Goal: Transaction & Acquisition: Purchase product/service

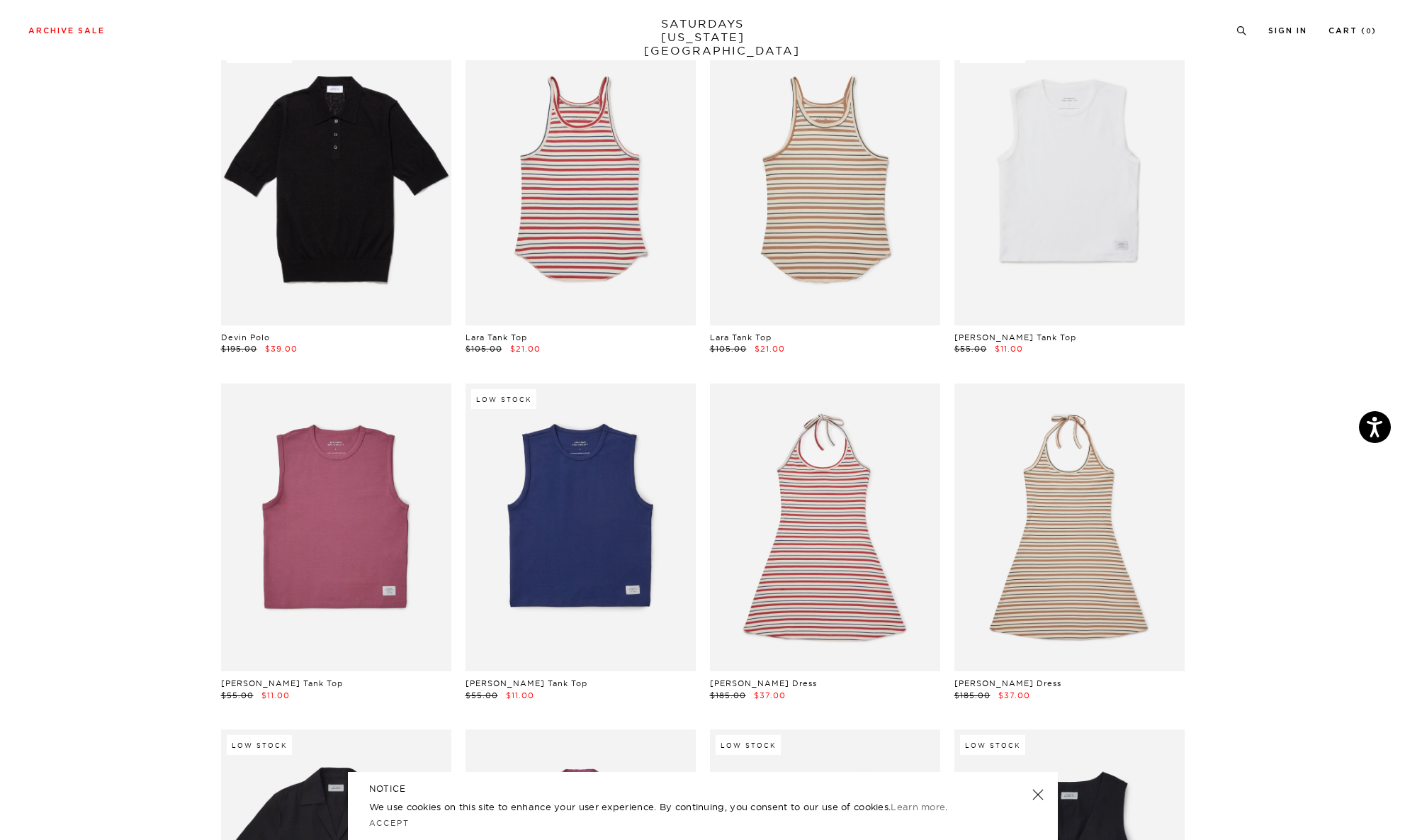
scroll to position [13891, 0]
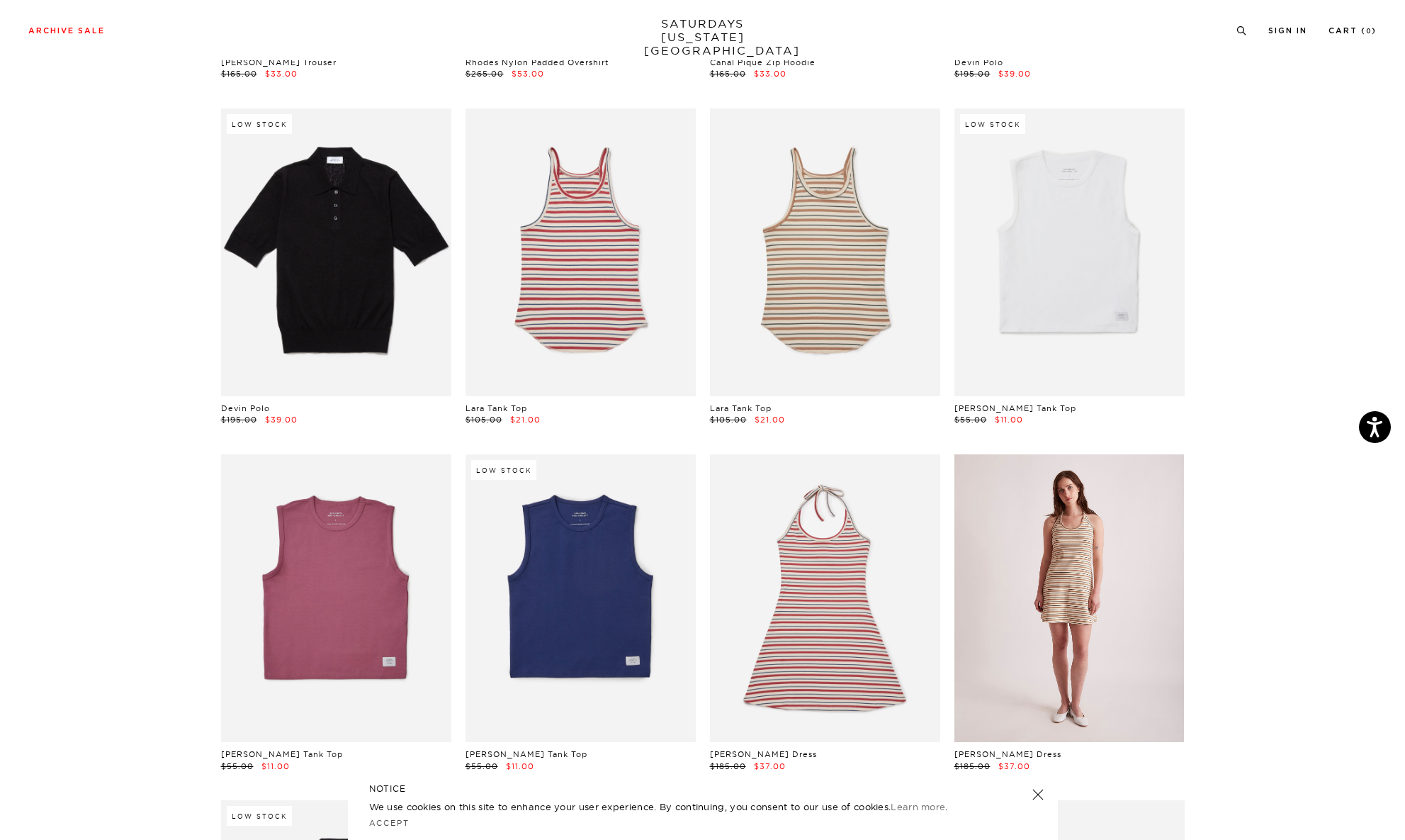
click at [1082, 569] on link at bounding box center [1070, 598] width 231 height 287
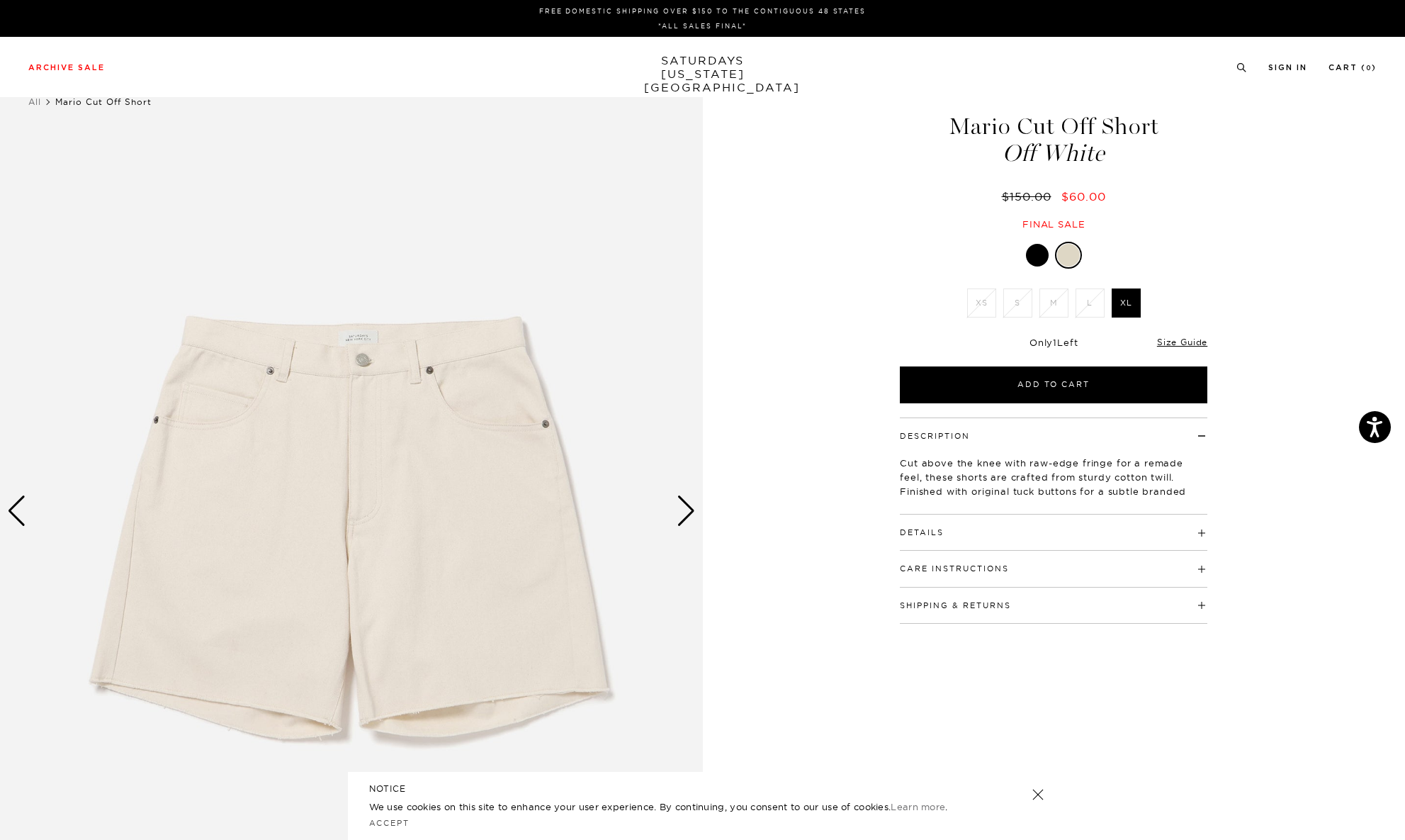
click at [680, 510] on div "Next slide" at bounding box center [686, 510] width 19 height 31
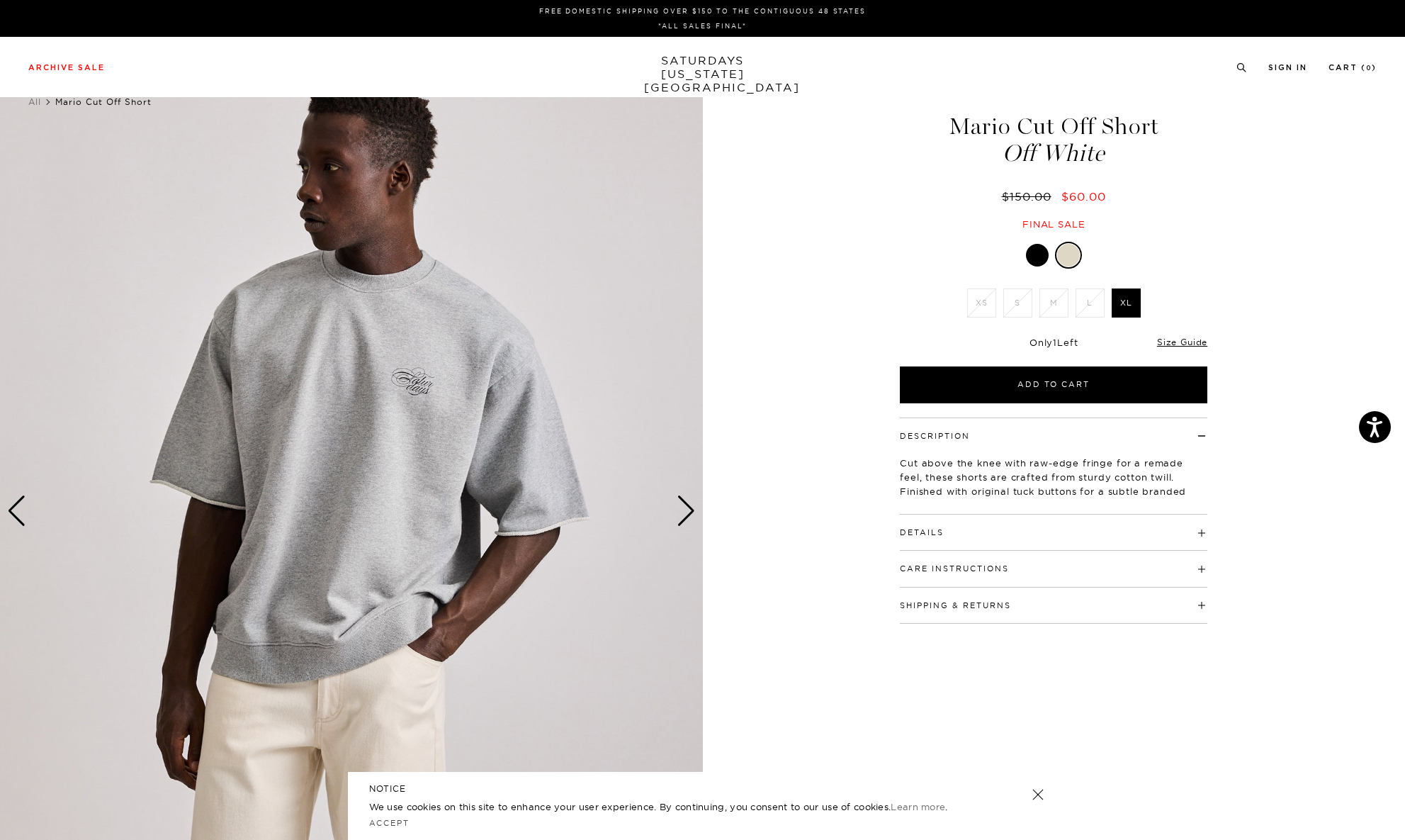
click at [682, 510] on div "Next slide" at bounding box center [686, 510] width 19 height 31
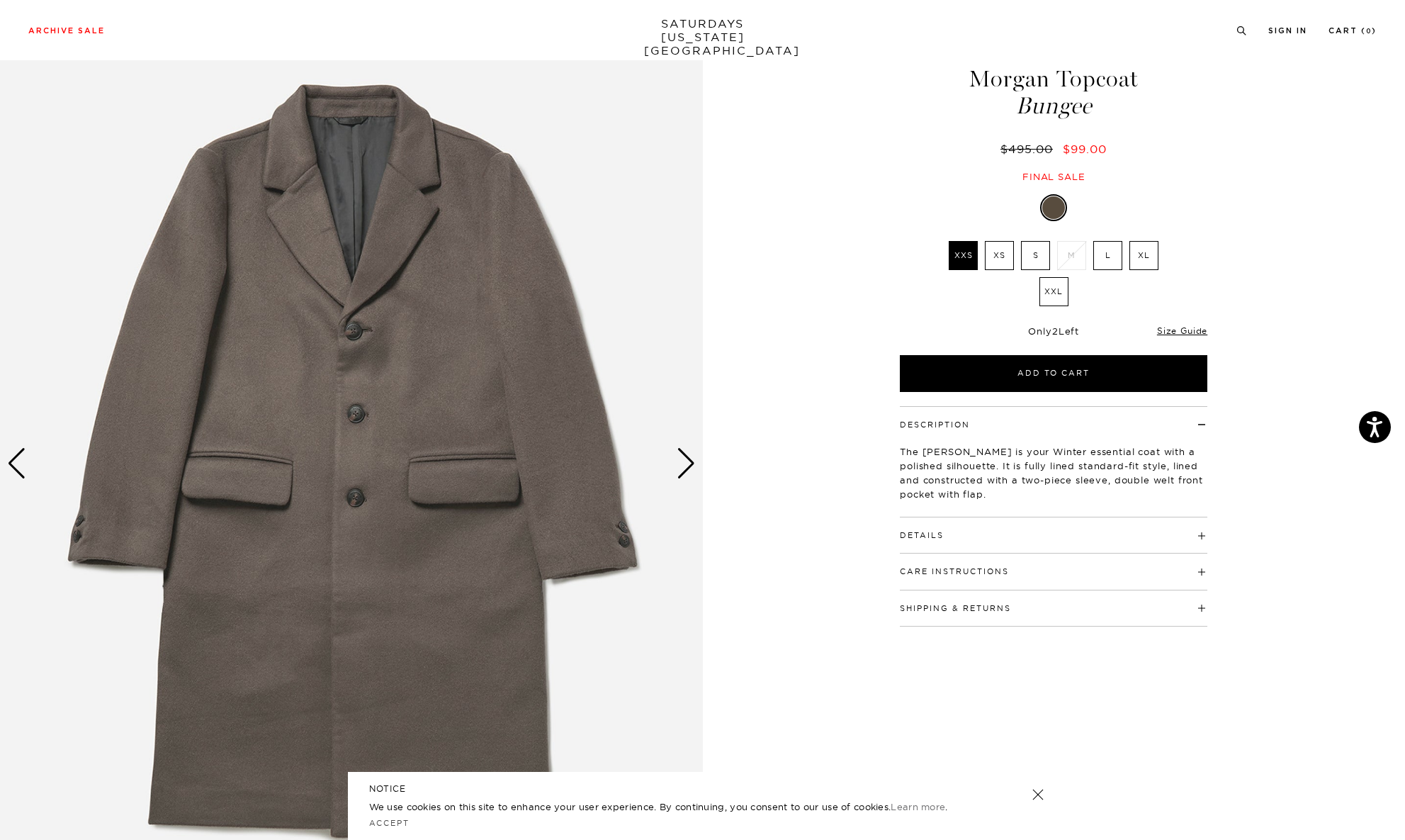
scroll to position [71, 0]
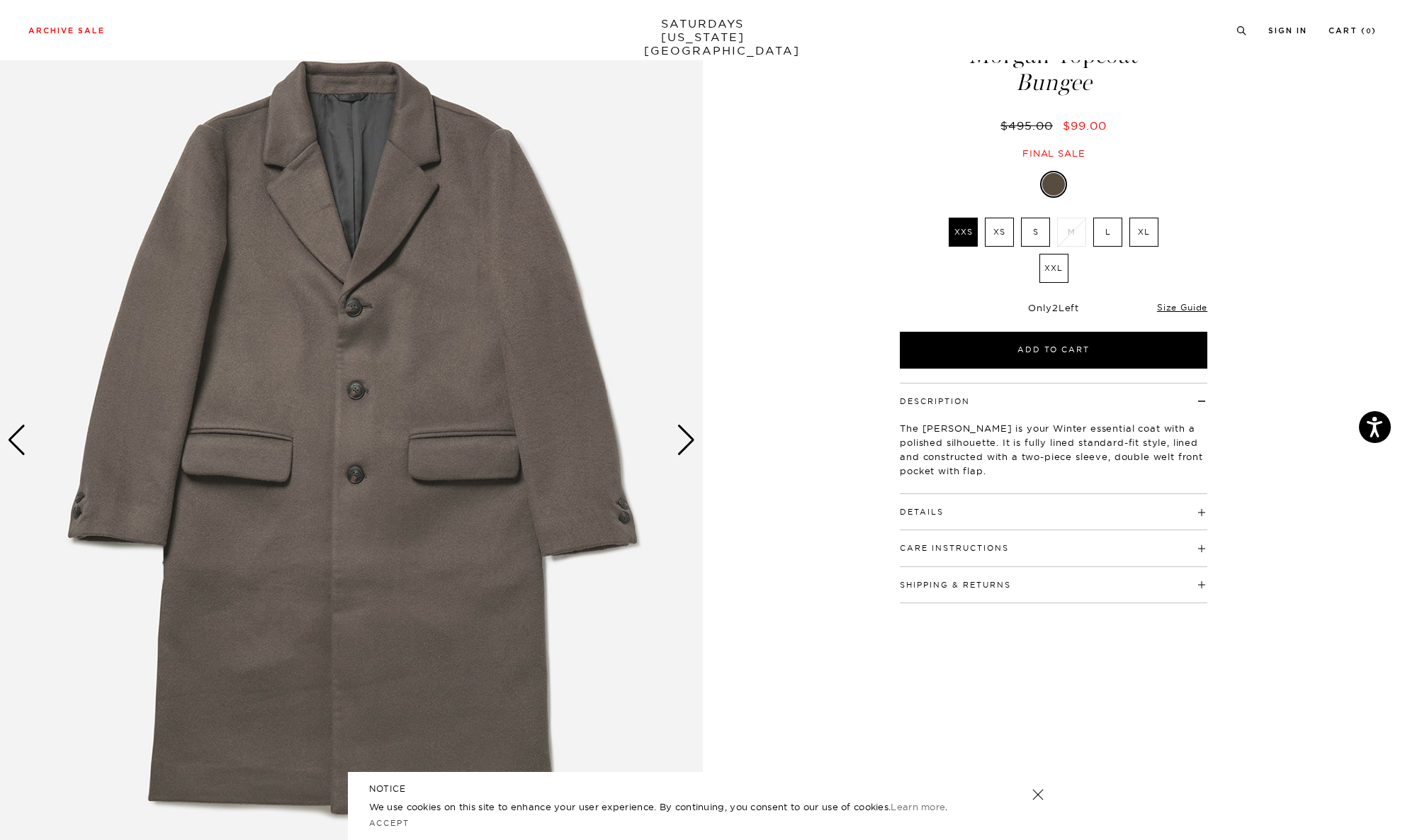
click at [684, 441] on div "Next slide" at bounding box center [686, 440] width 19 height 31
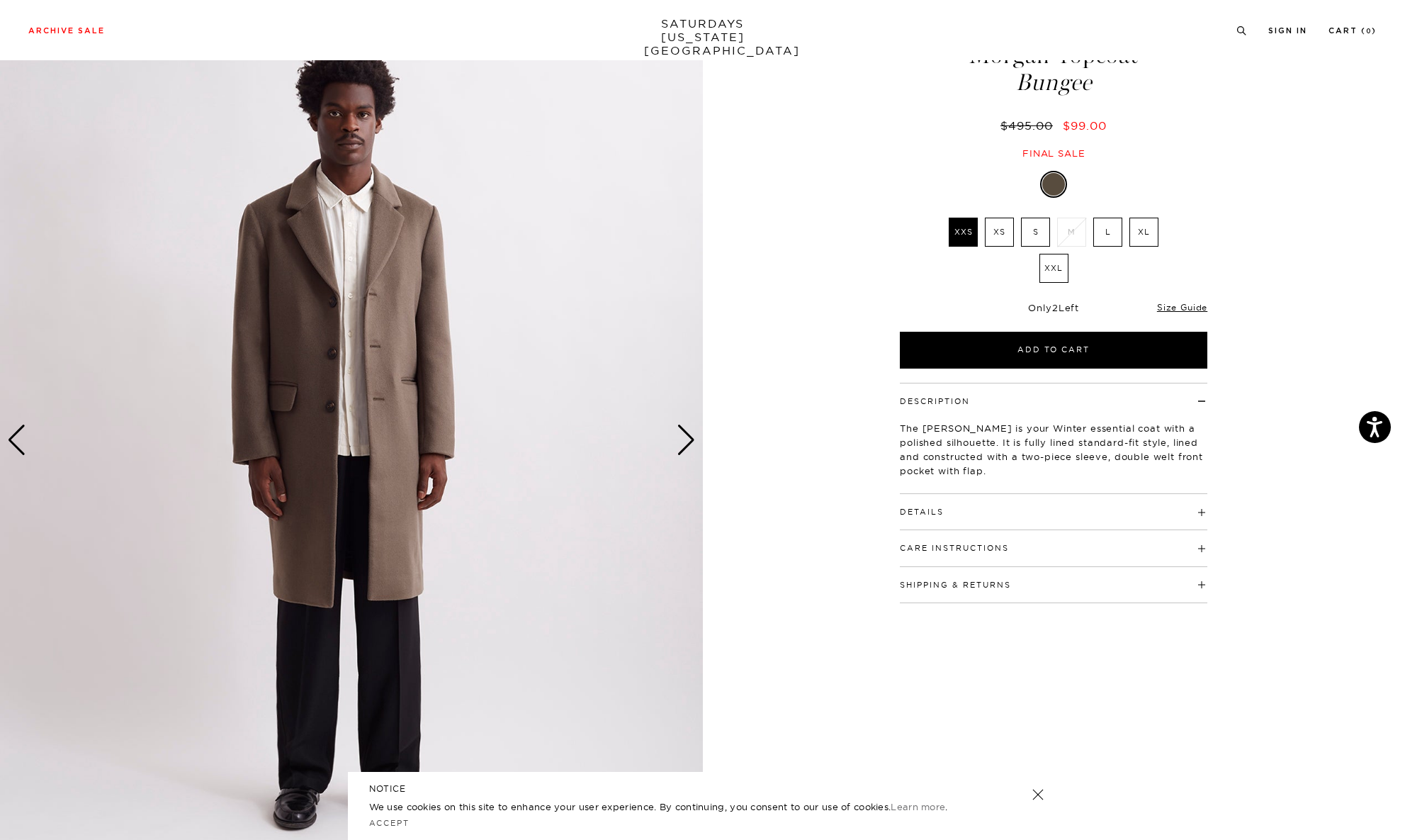
click at [684, 441] on div "Next slide" at bounding box center [686, 440] width 19 height 31
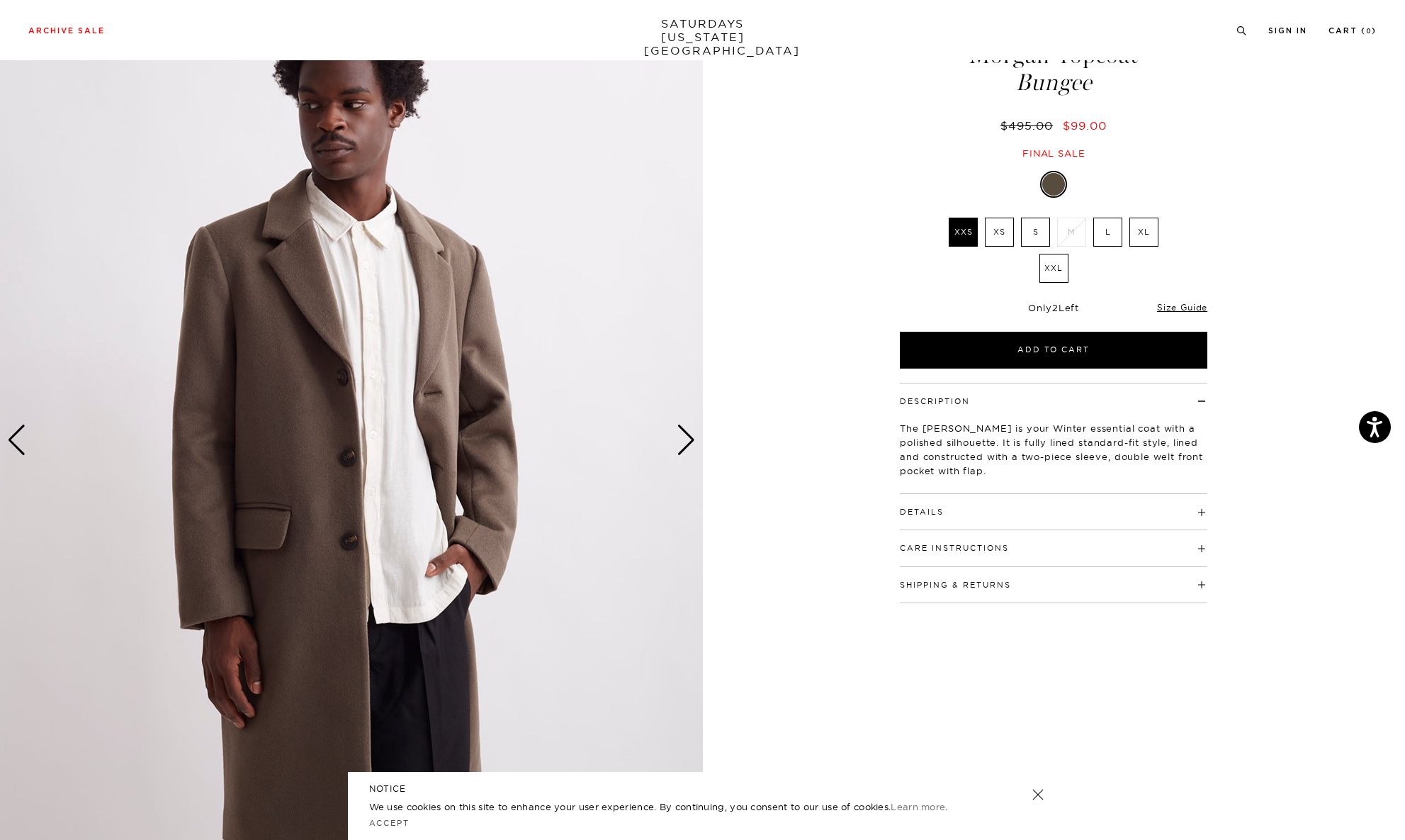
click at [684, 441] on div "Next slide" at bounding box center [686, 440] width 19 height 31
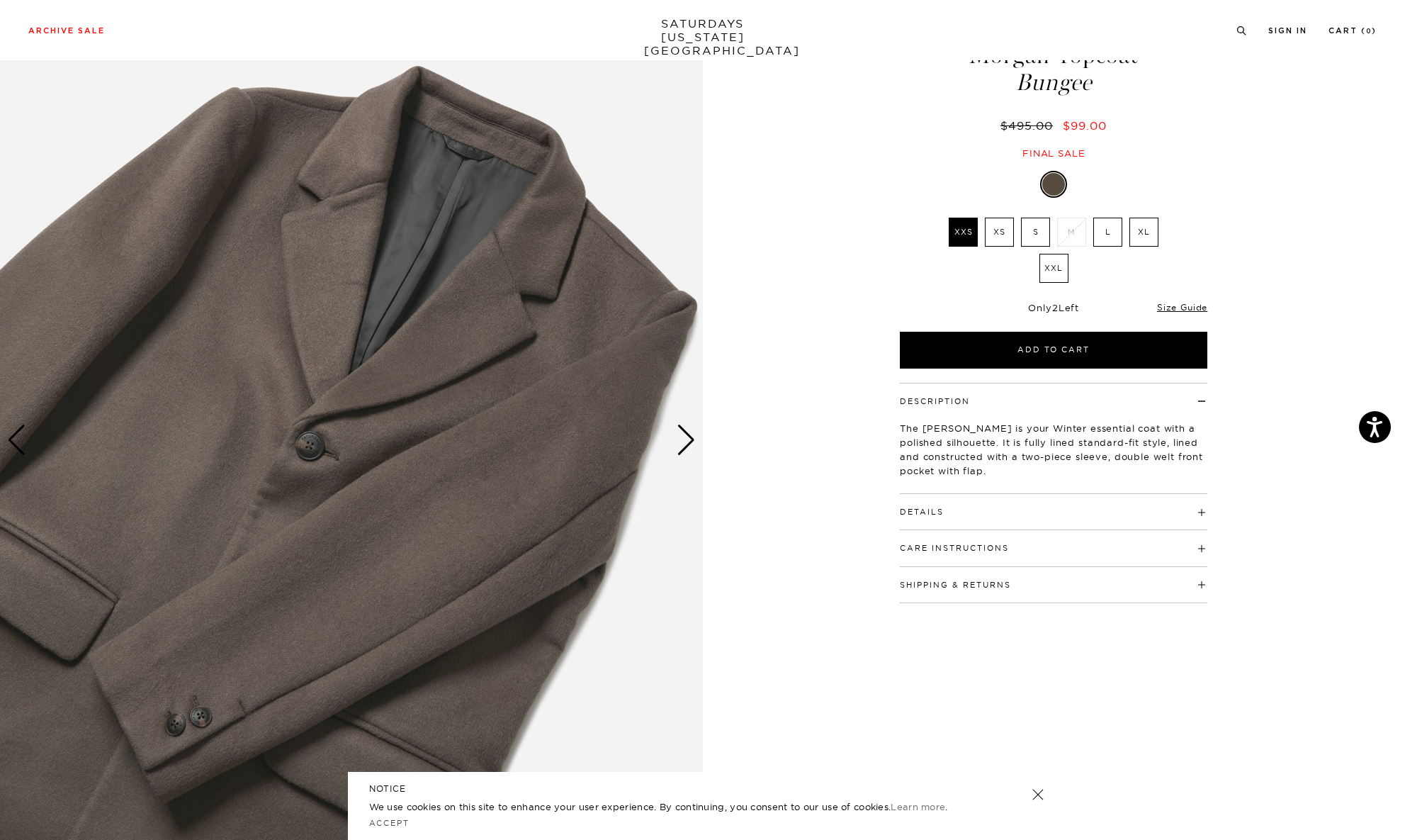
click at [684, 441] on div "Next slide" at bounding box center [686, 440] width 19 height 31
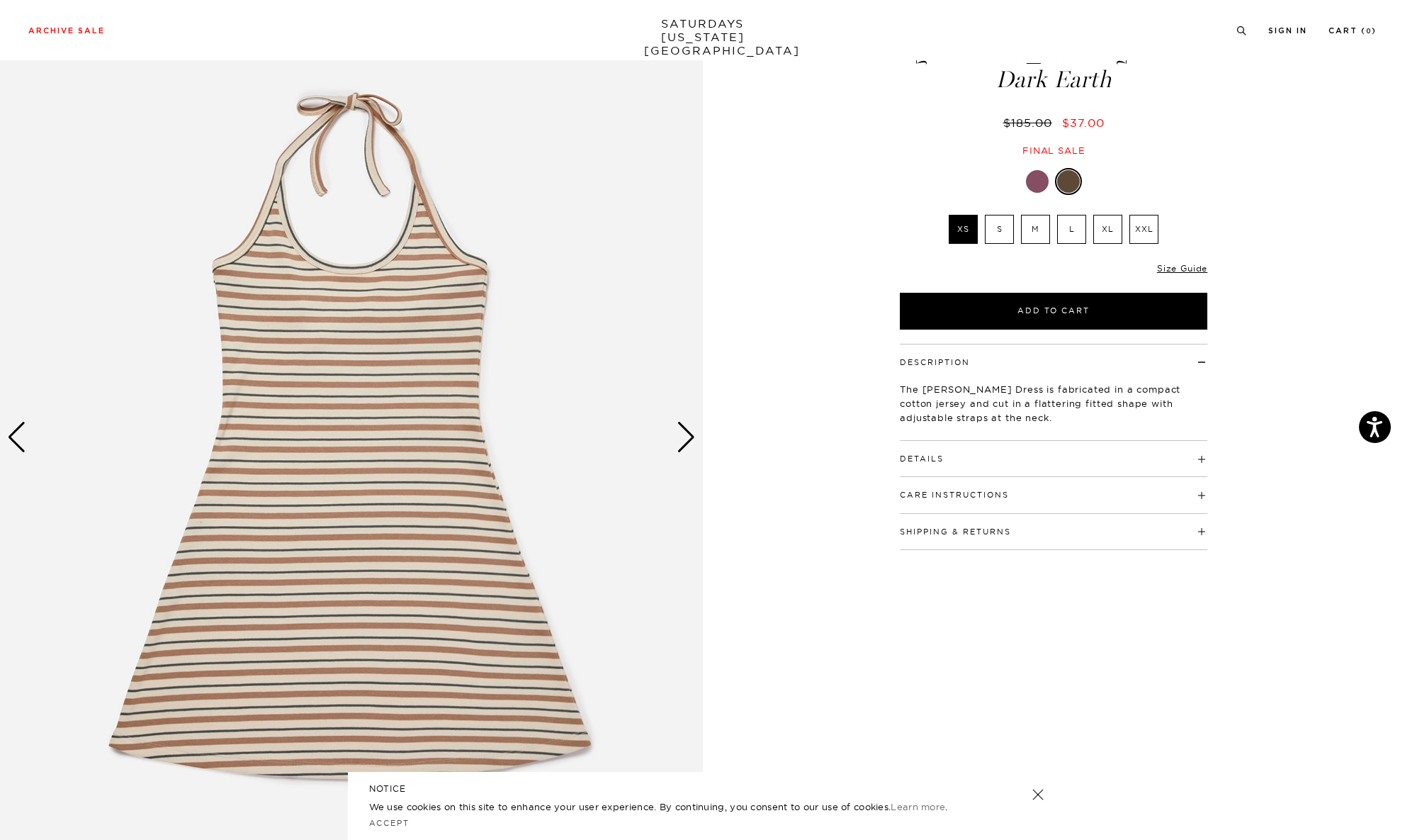
scroll to position [71, 0]
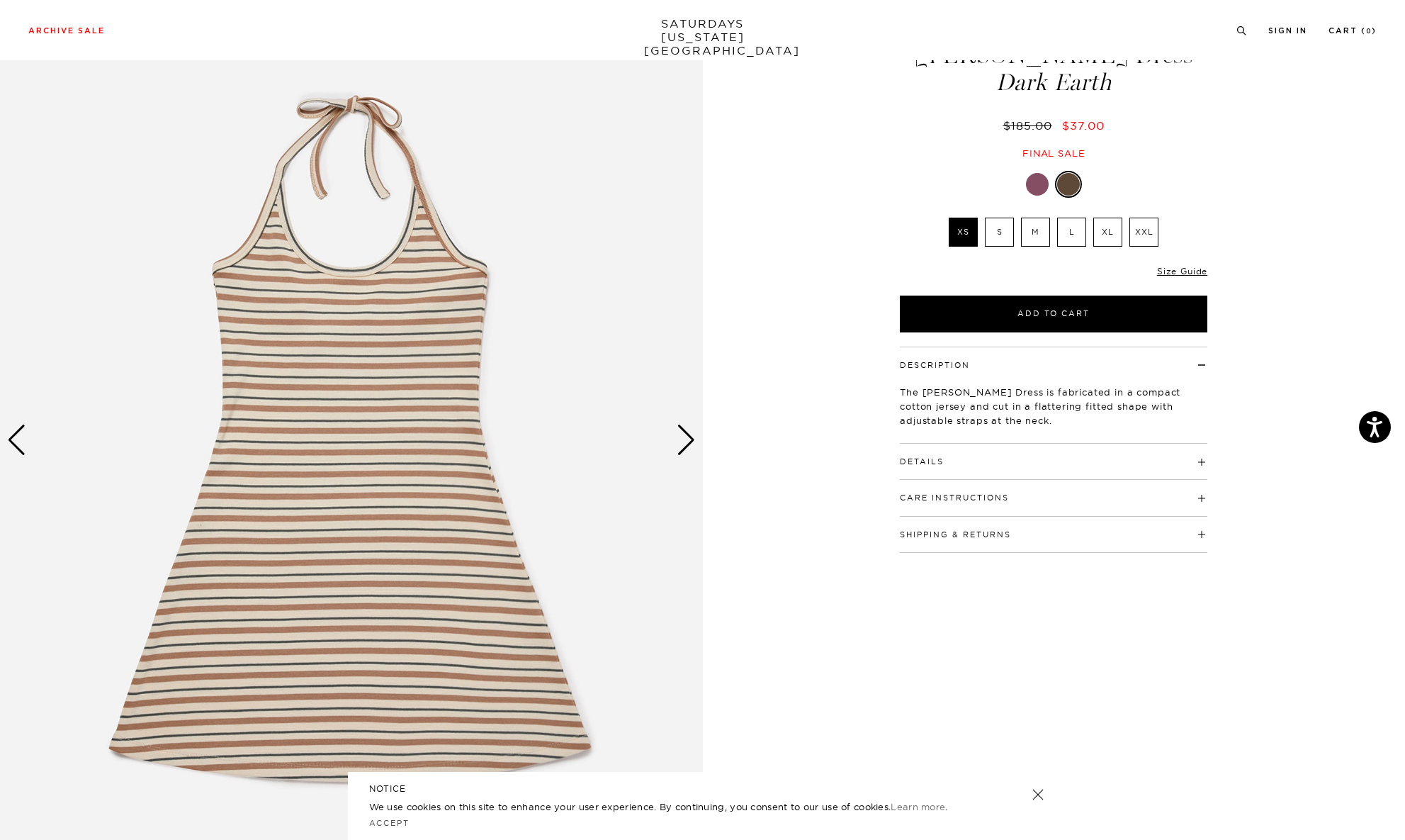
click at [688, 449] on div "Next slide" at bounding box center [686, 440] width 19 height 31
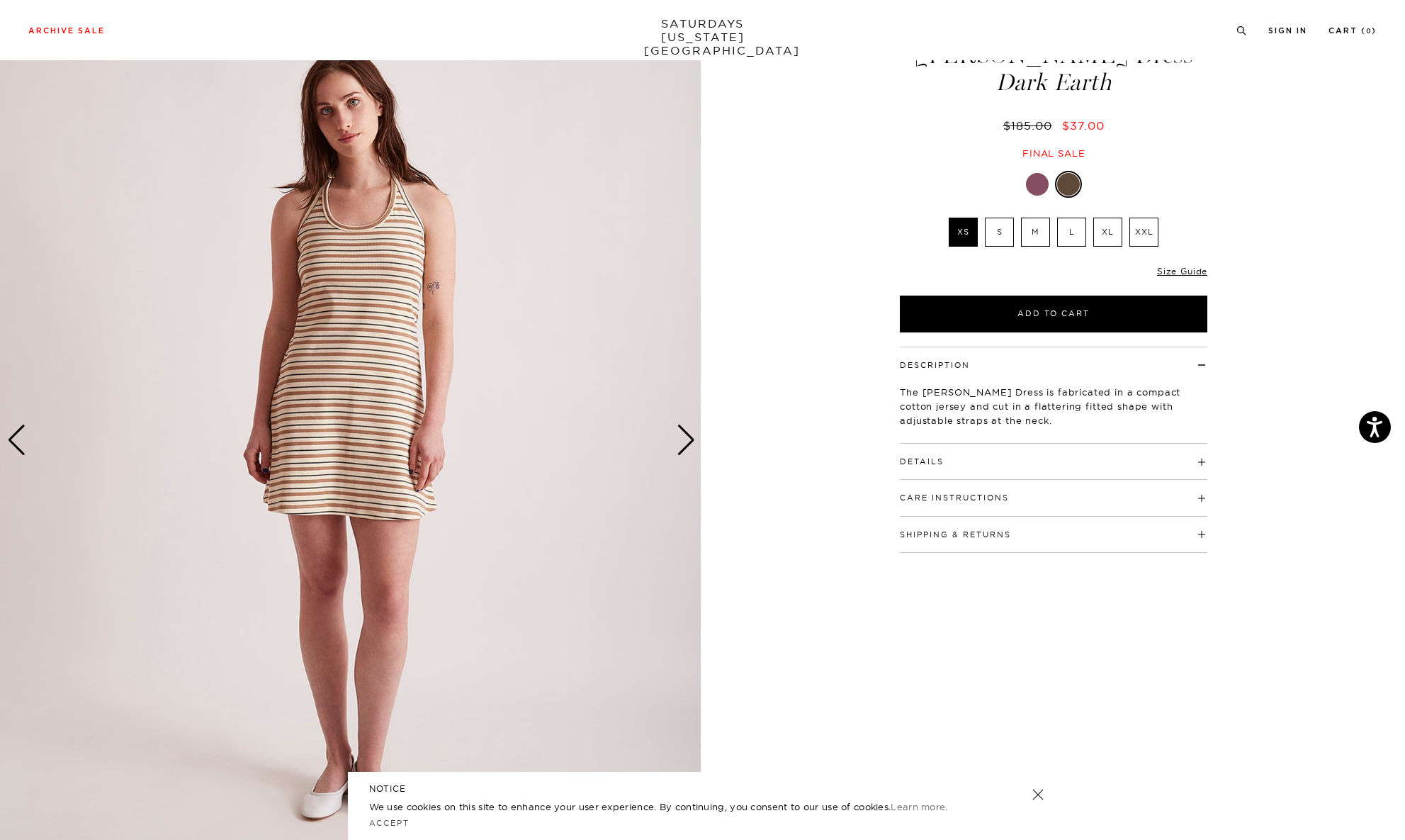
click at [687, 449] on div "Next slide" at bounding box center [686, 440] width 19 height 31
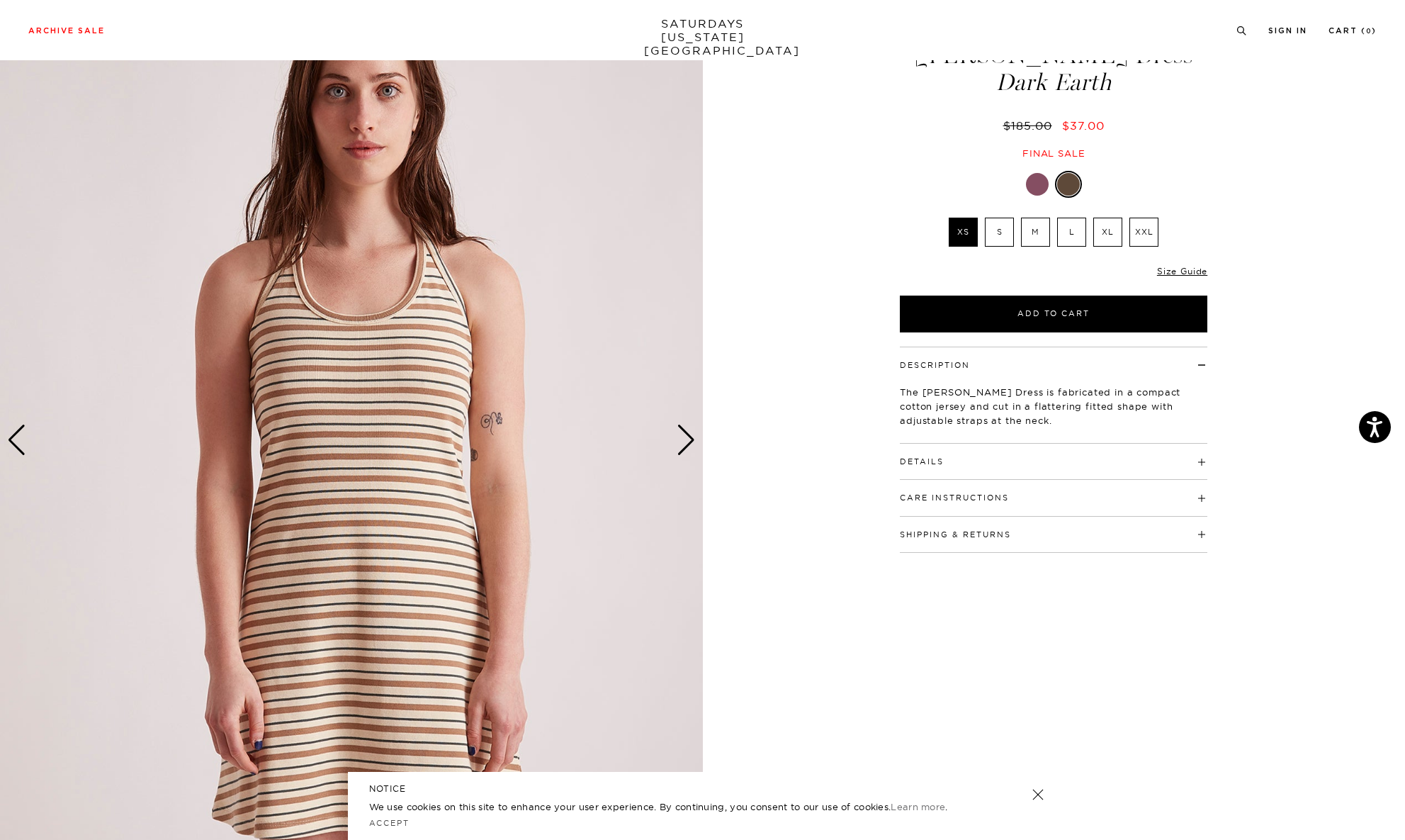
click at [687, 449] on div "Next slide" at bounding box center [686, 440] width 19 height 31
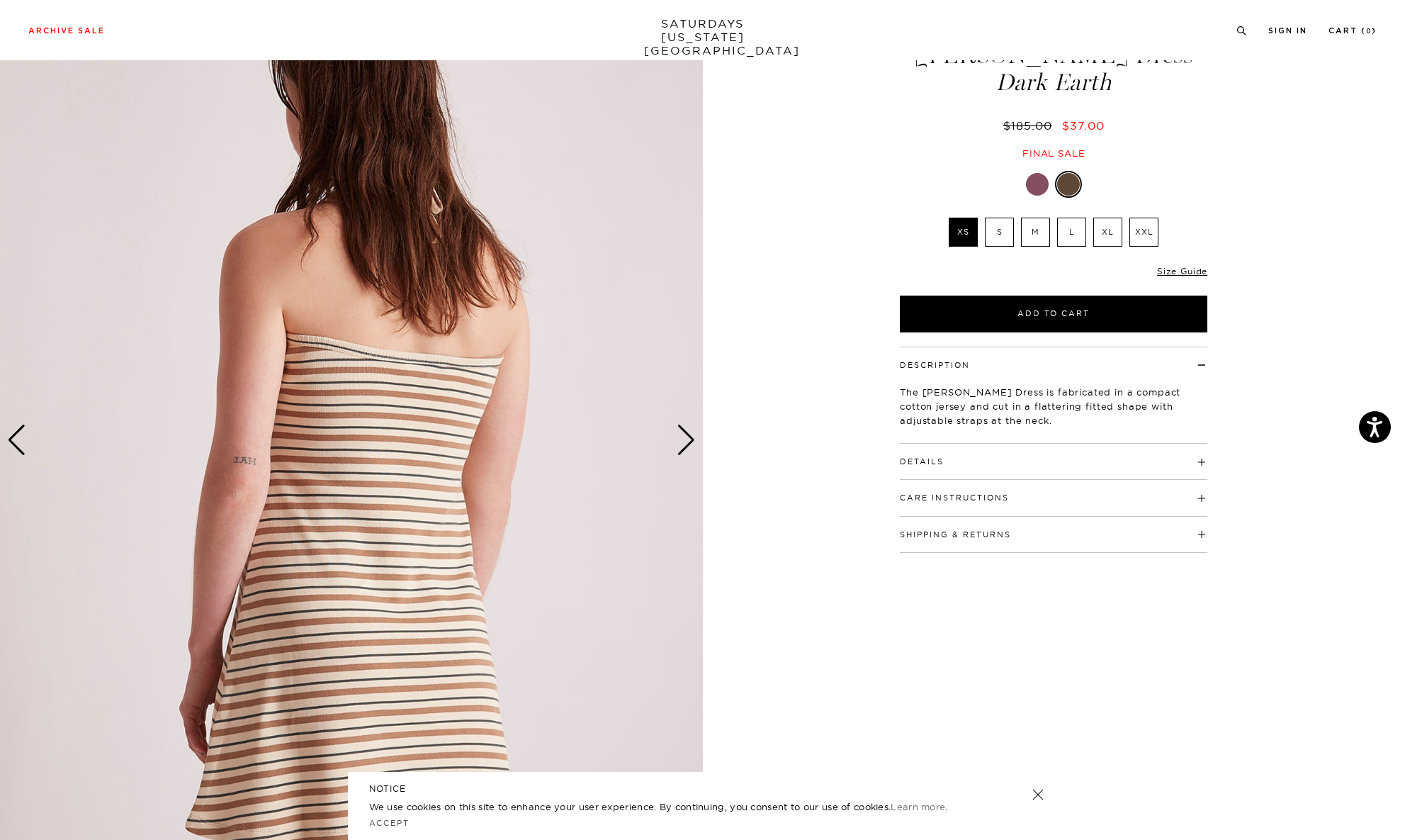
click at [687, 449] on div "Next slide" at bounding box center [686, 440] width 19 height 31
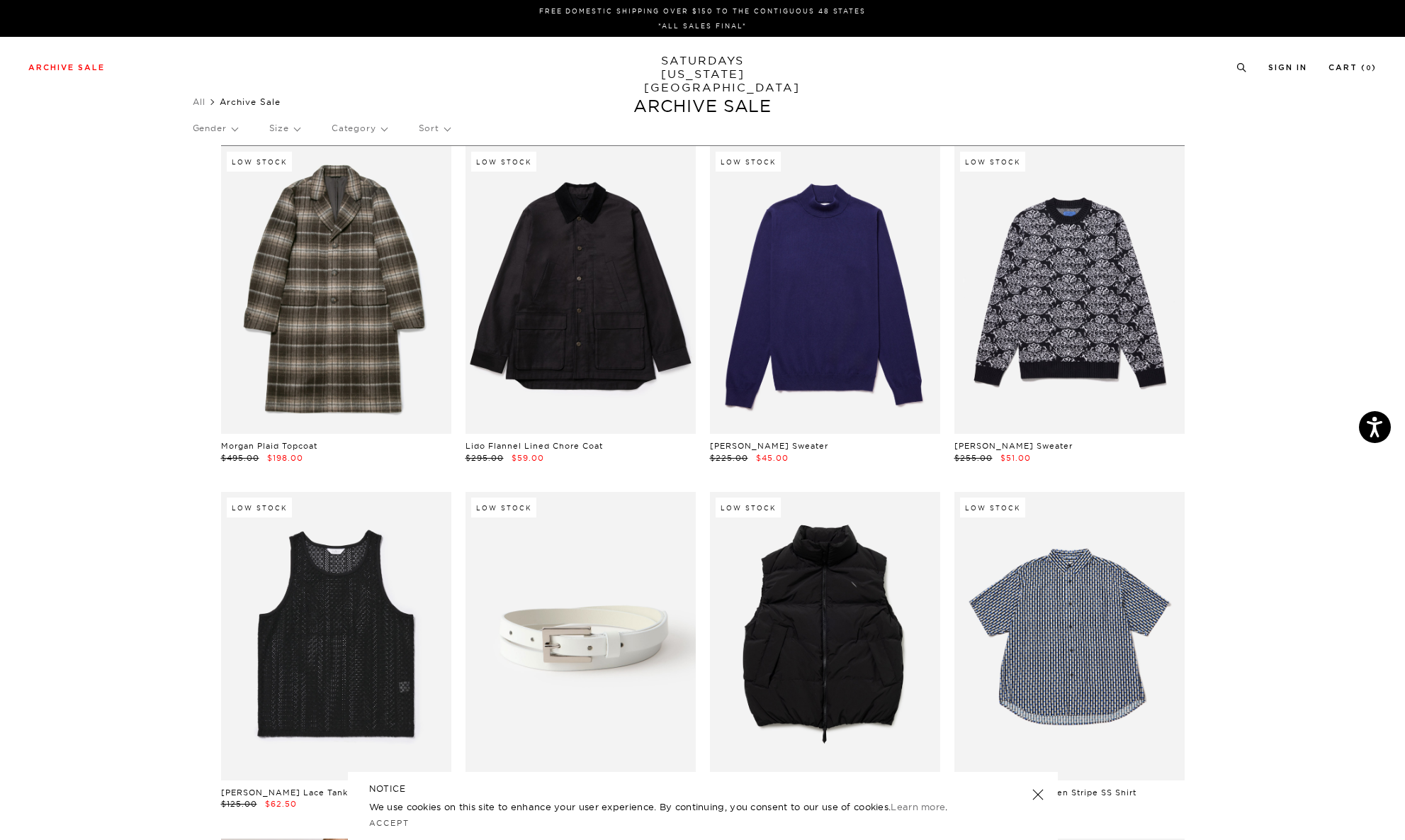
click at [225, 128] on p "Gender" at bounding box center [215, 129] width 44 height 33
click at [213, 171] on p "Mens" at bounding box center [235, 177] width 85 height 18
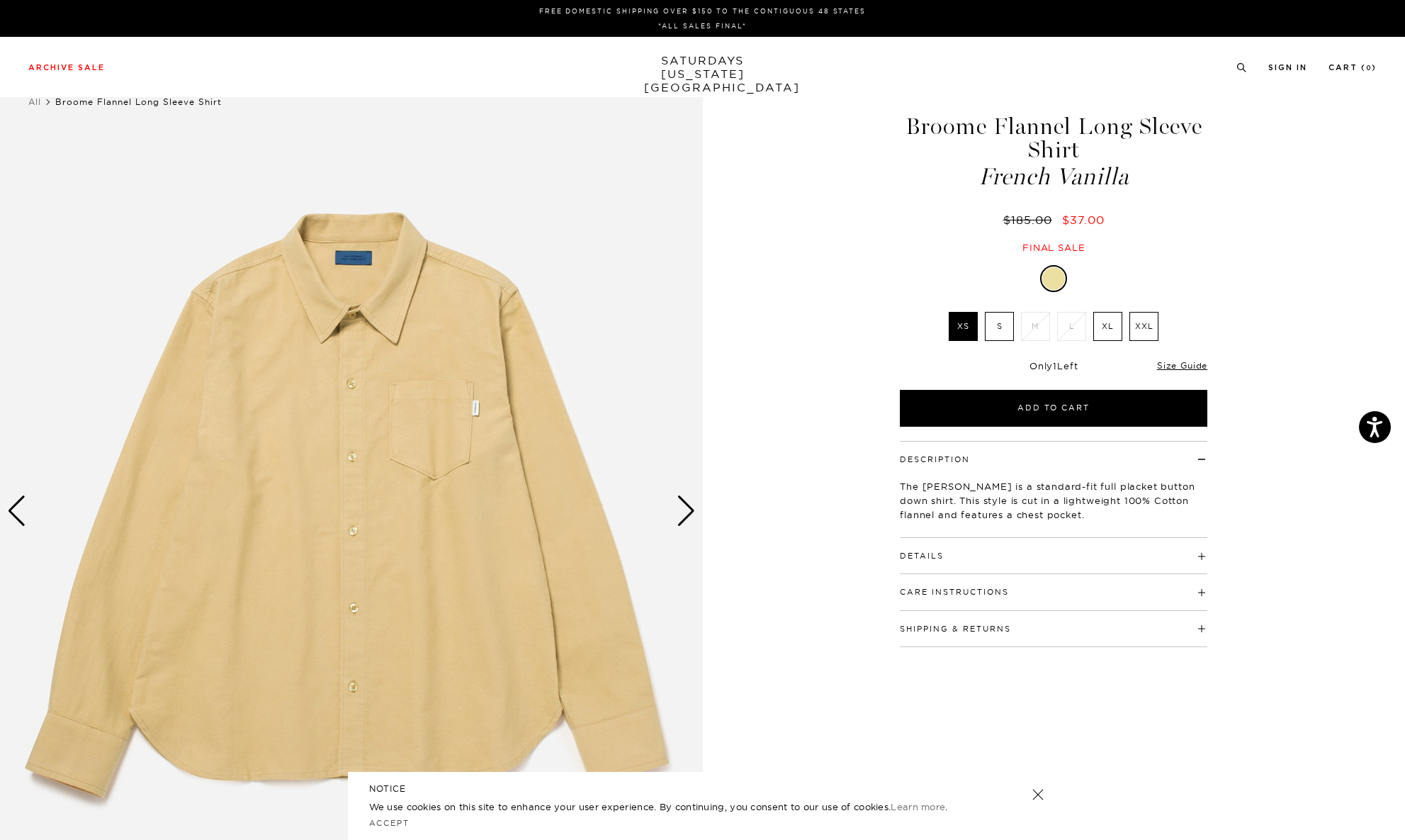
click at [1111, 322] on label "XL" at bounding box center [1108, 326] width 29 height 29
click at [0, 0] on input "XL" at bounding box center [0, 0] width 0 height 0
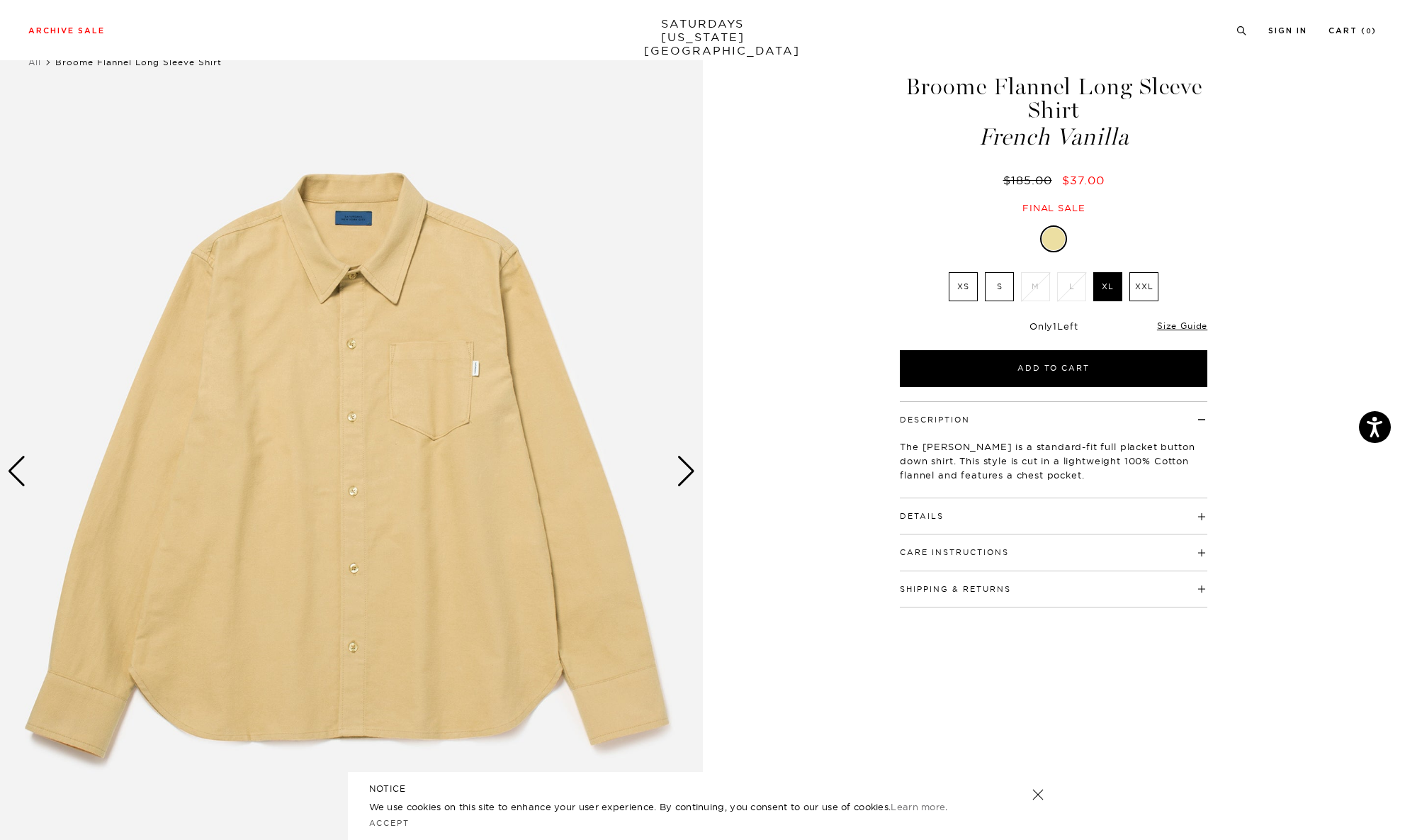
scroll to position [71, 0]
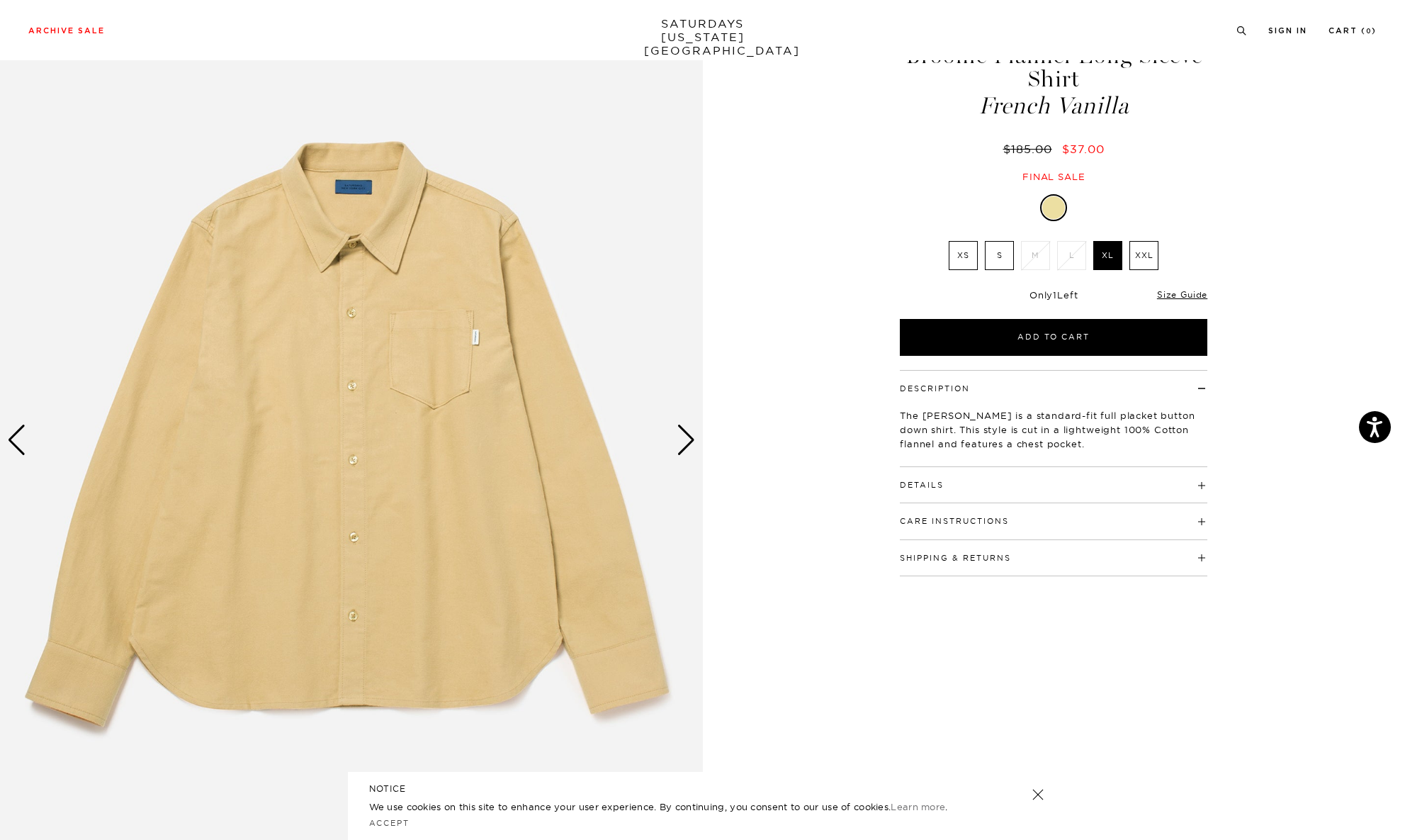
click at [692, 440] on div "Next slide" at bounding box center [686, 440] width 19 height 31
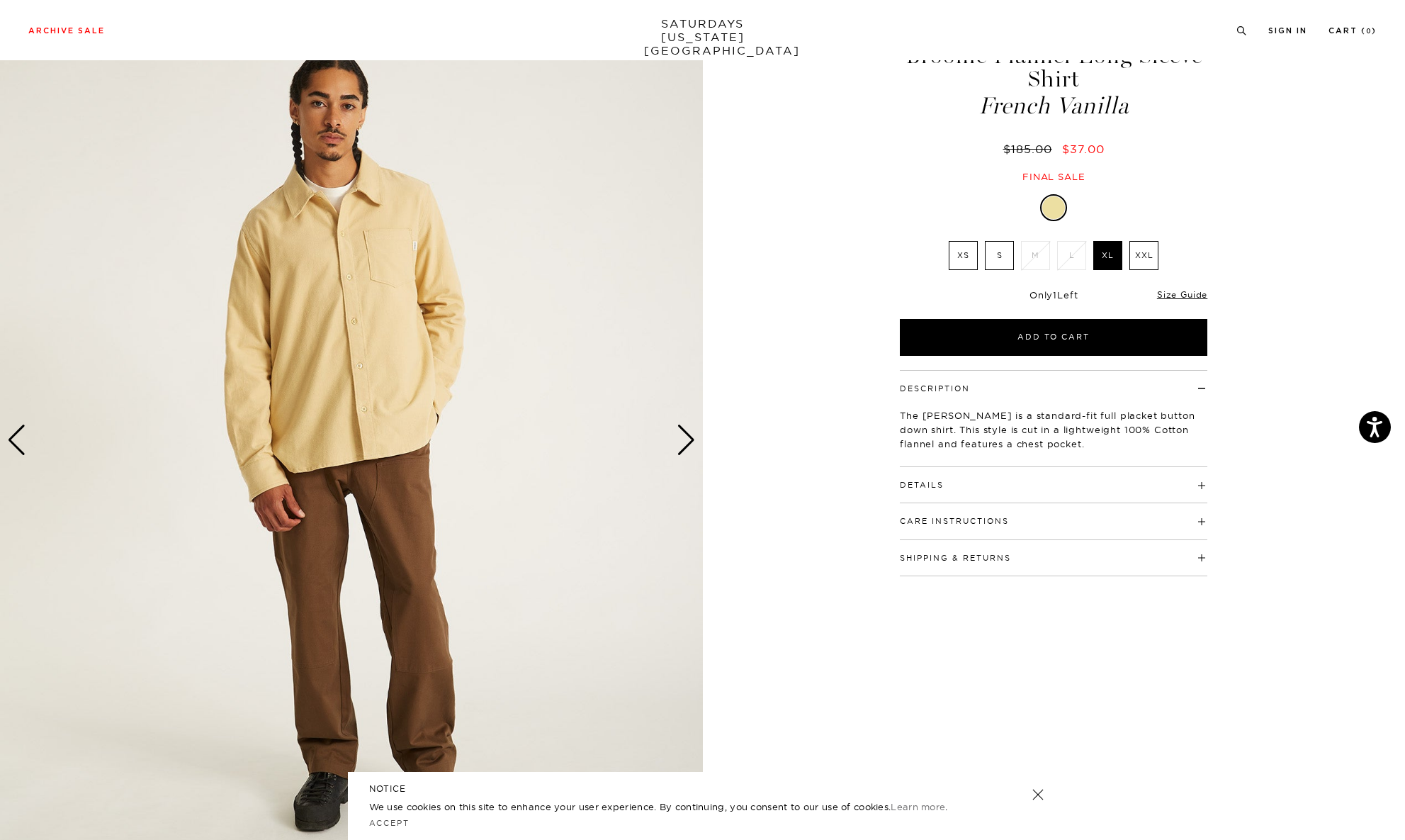
click at [692, 440] on div "Next slide" at bounding box center [686, 440] width 19 height 31
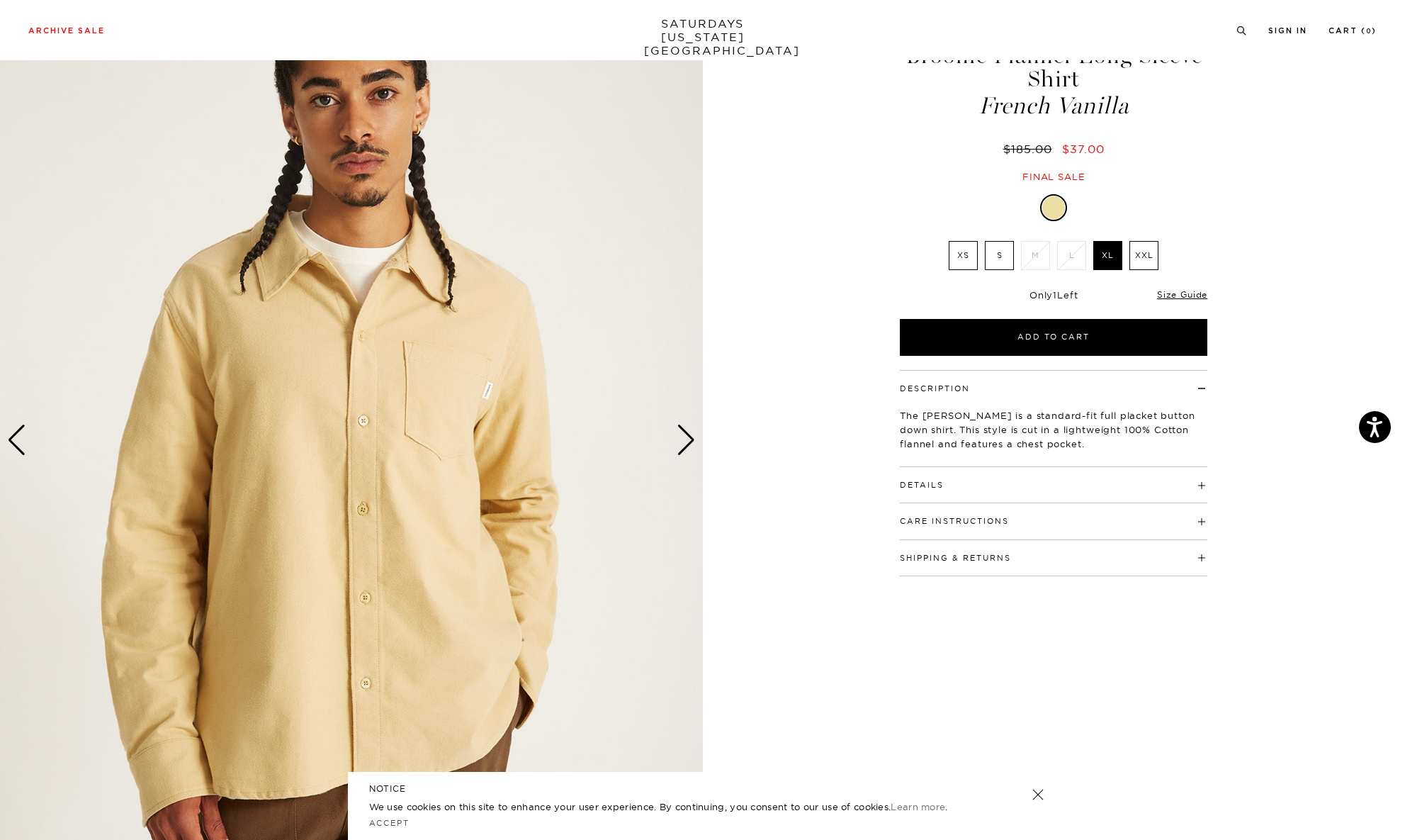
click at [692, 440] on div "Next slide" at bounding box center [686, 440] width 19 height 31
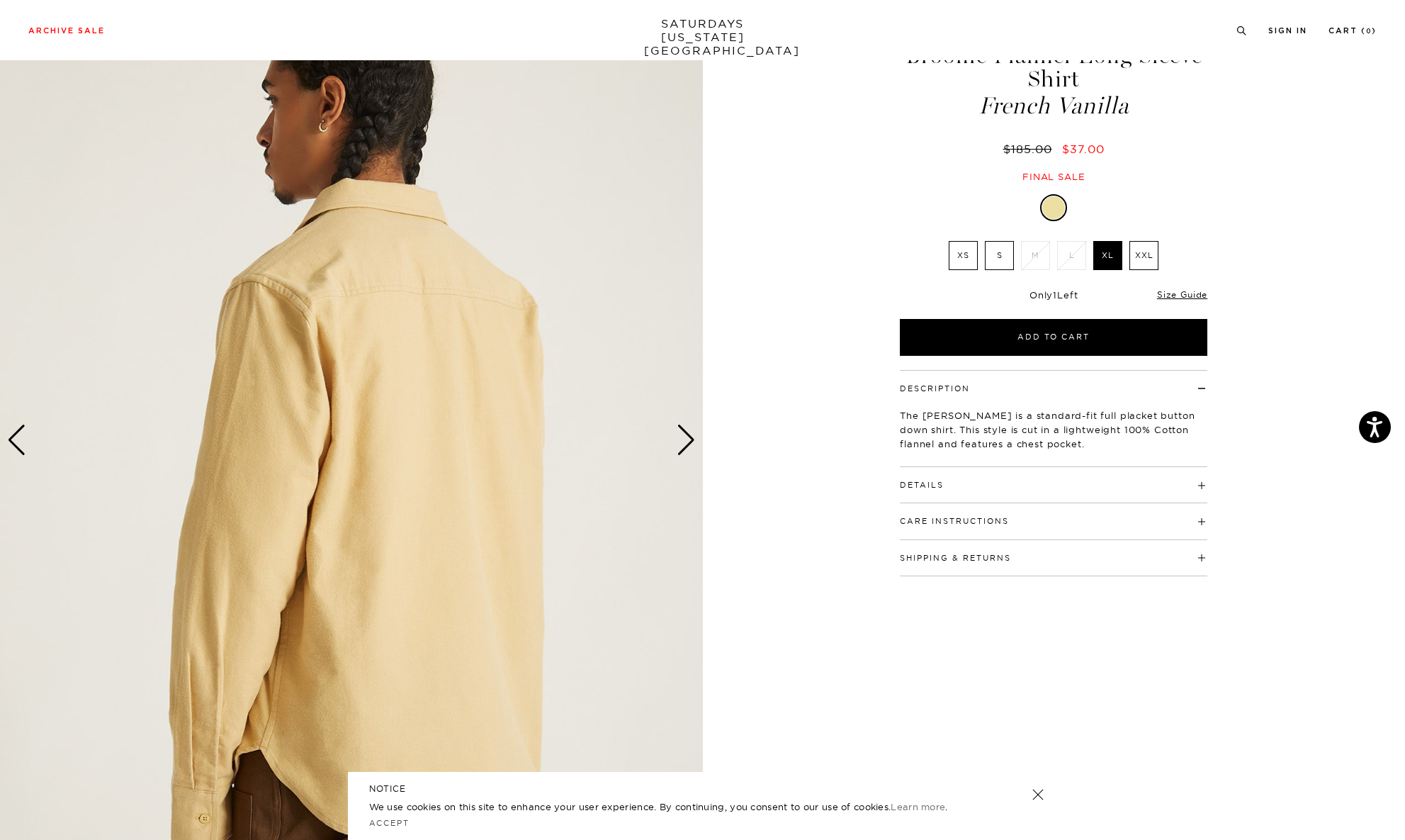
click at [692, 440] on div "Next slide" at bounding box center [686, 440] width 19 height 31
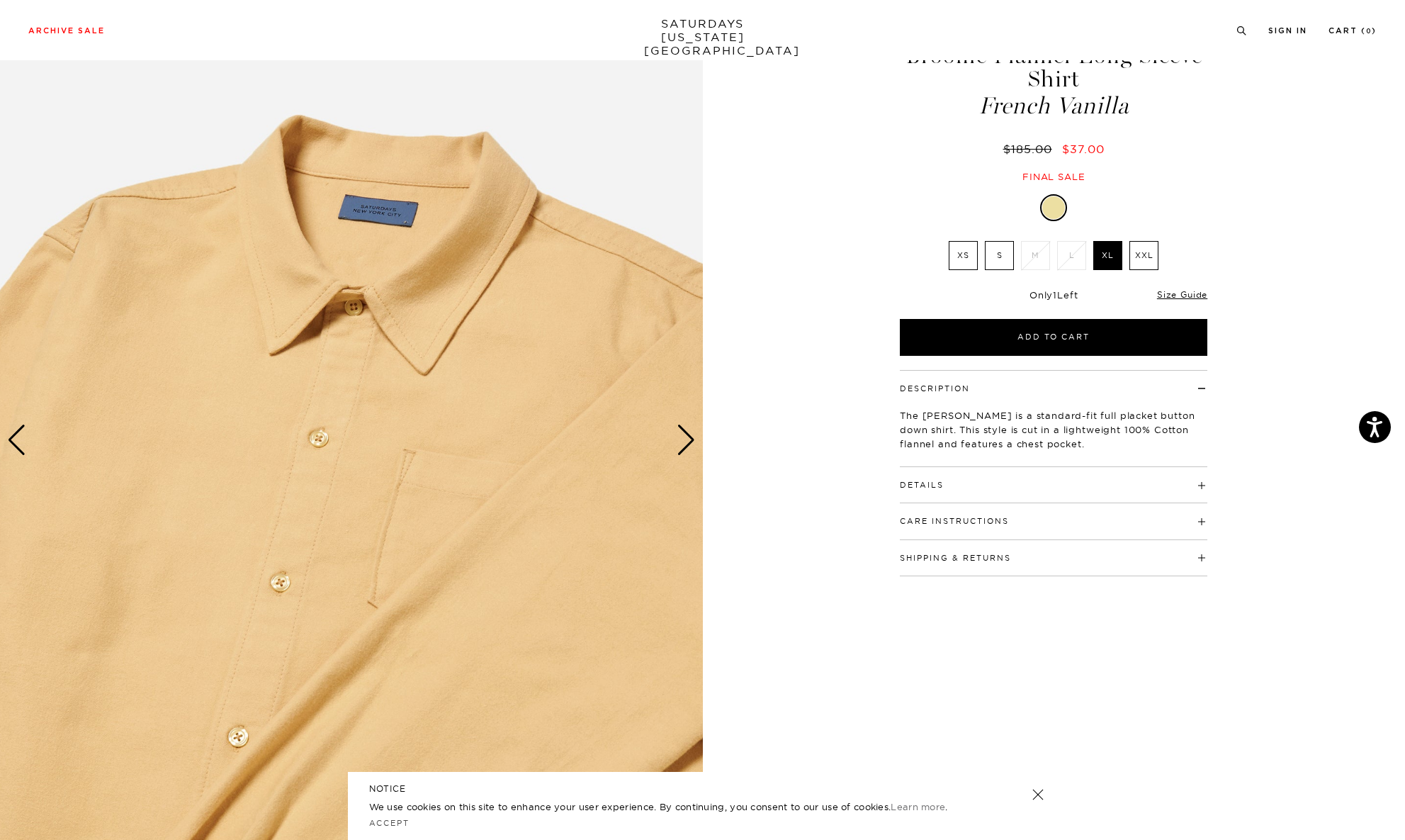
click at [692, 440] on div "Next slide" at bounding box center [686, 440] width 19 height 31
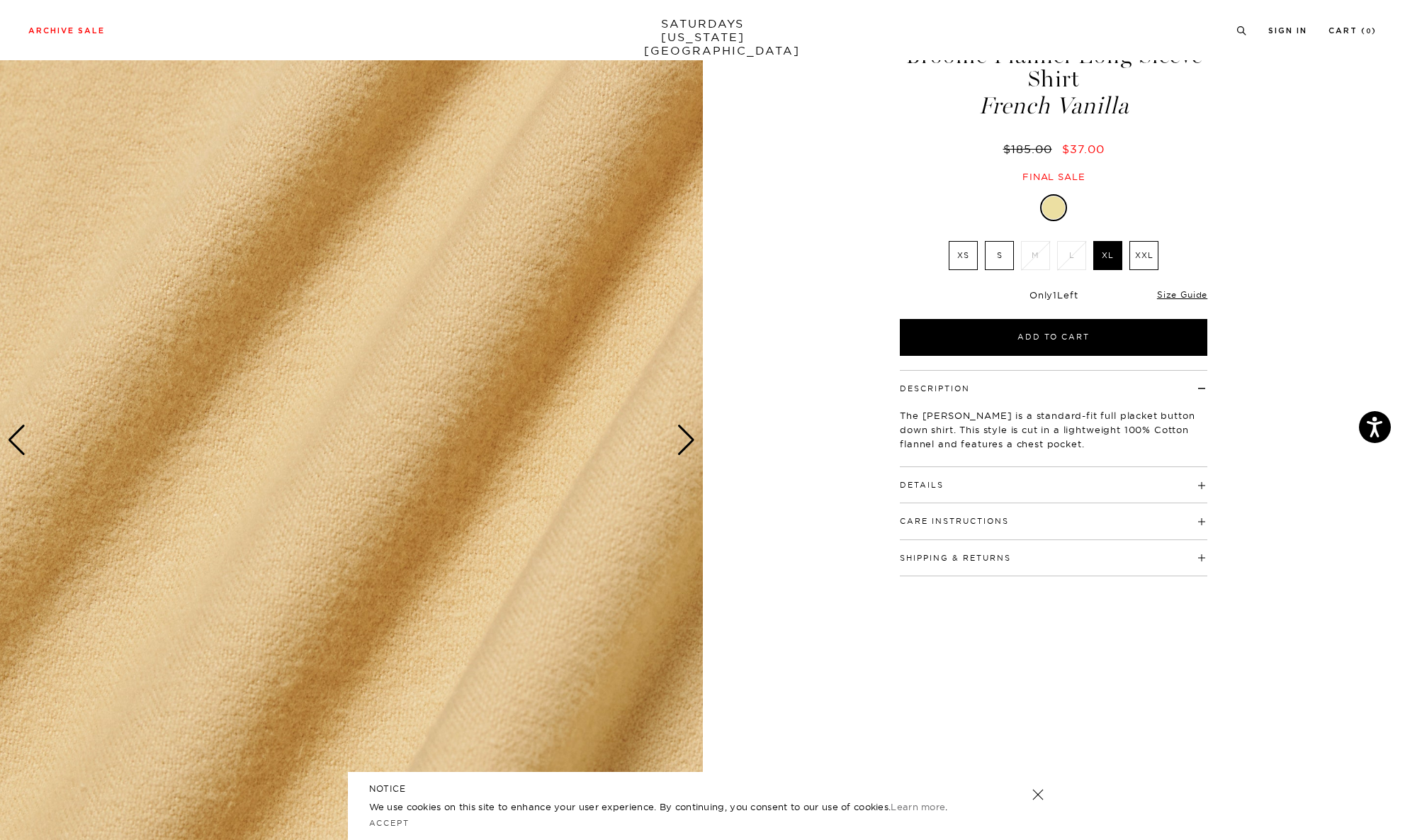
click at [692, 440] on div "Next slide" at bounding box center [686, 440] width 19 height 31
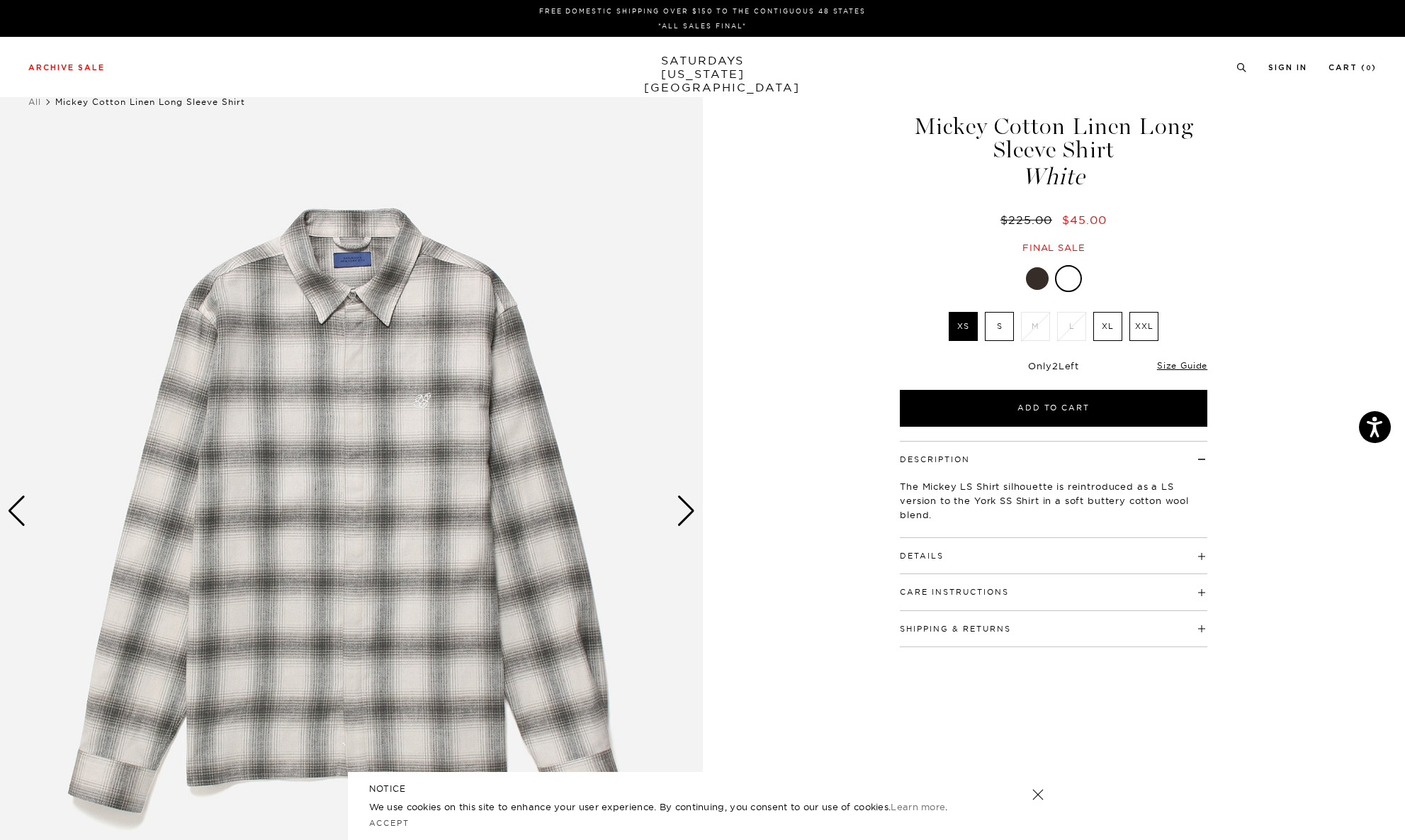
click at [688, 504] on div "Next slide" at bounding box center [686, 510] width 19 height 31
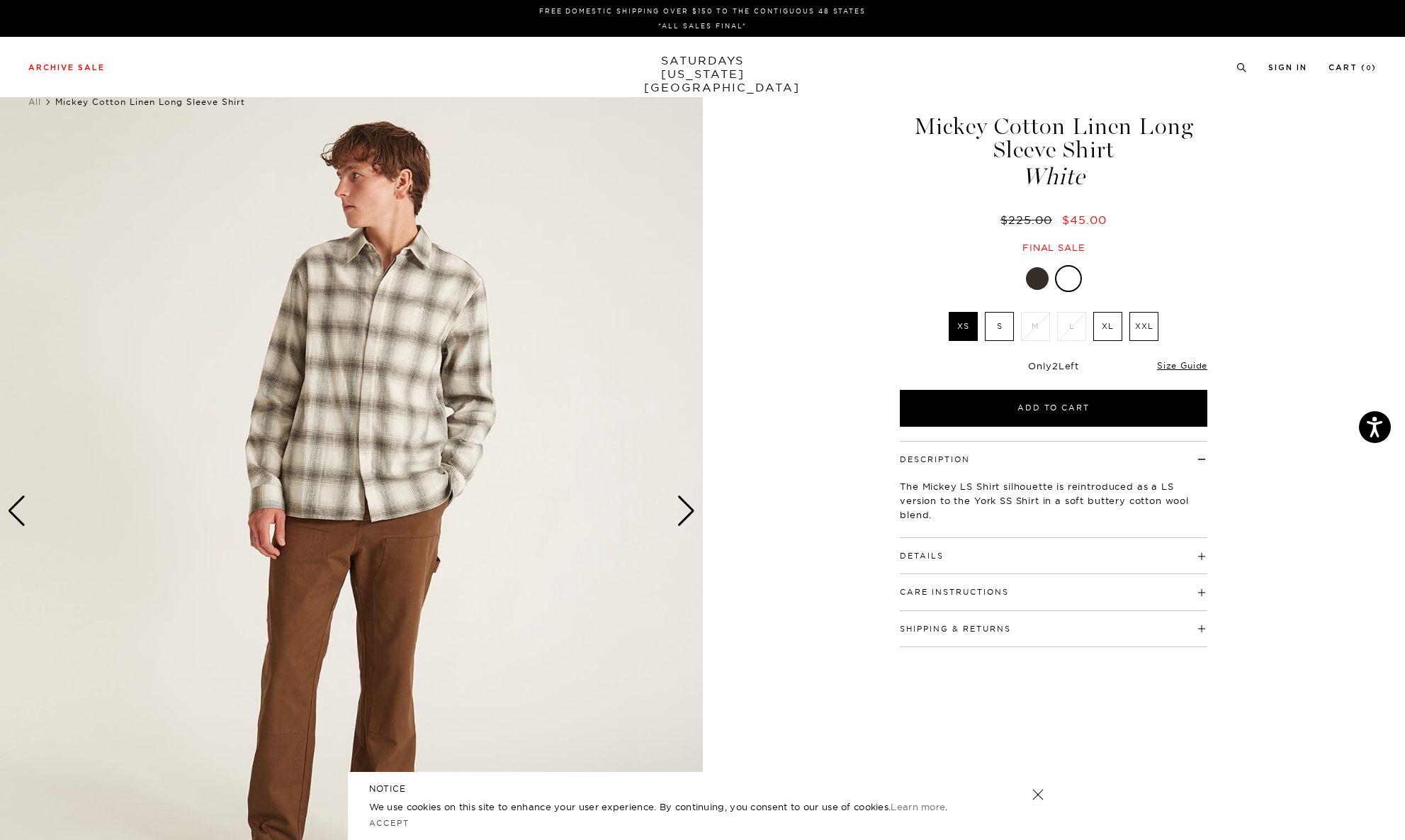
click at [688, 504] on div "Next slide" at bounding box center [686, 510] width 19 height 31
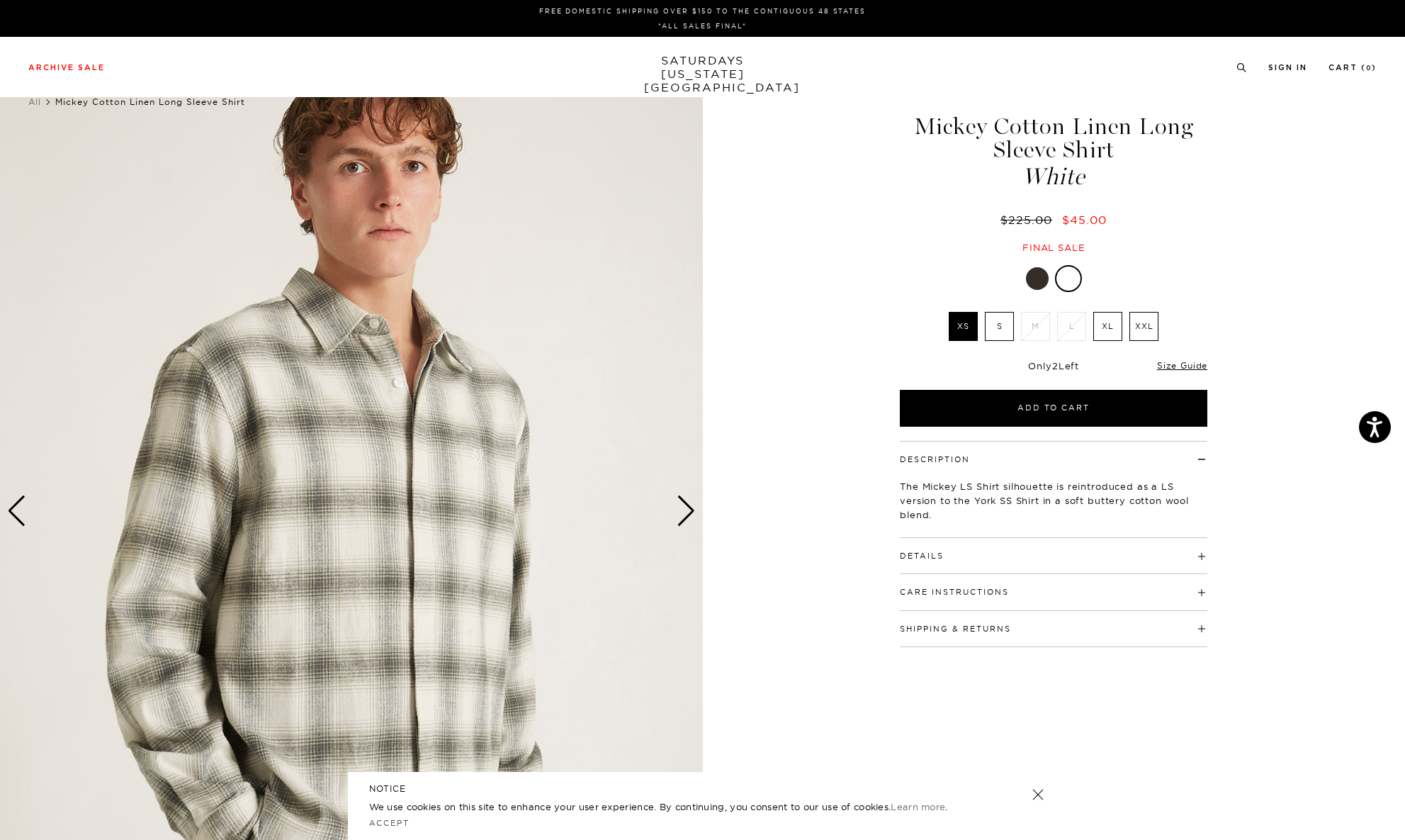
click at [688, 504] on div "Next slide" at bounding box center [686, 510] width 19 height 31
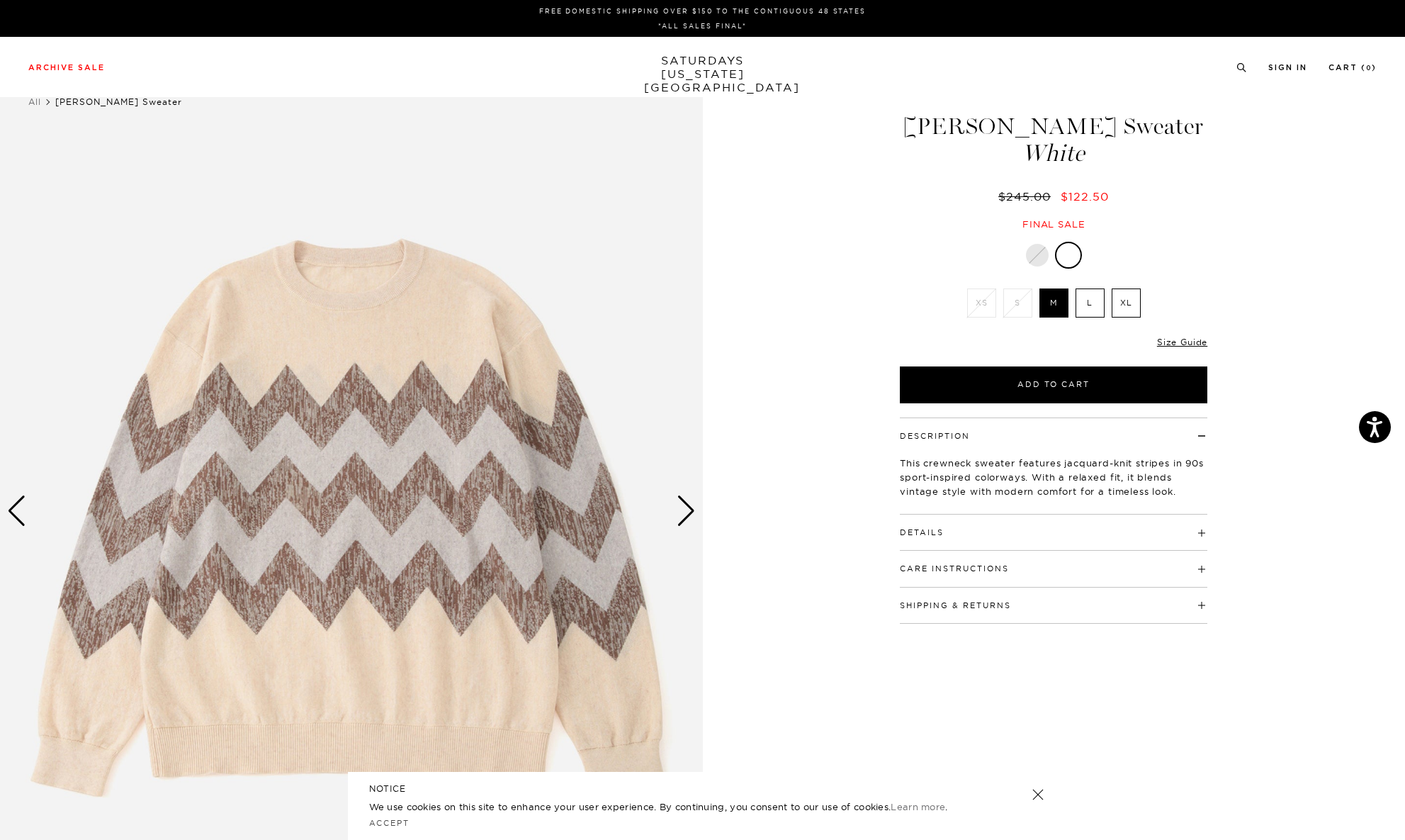
click at [1040, 258] on div at bounding box center [1038, 256] width 23 height 23
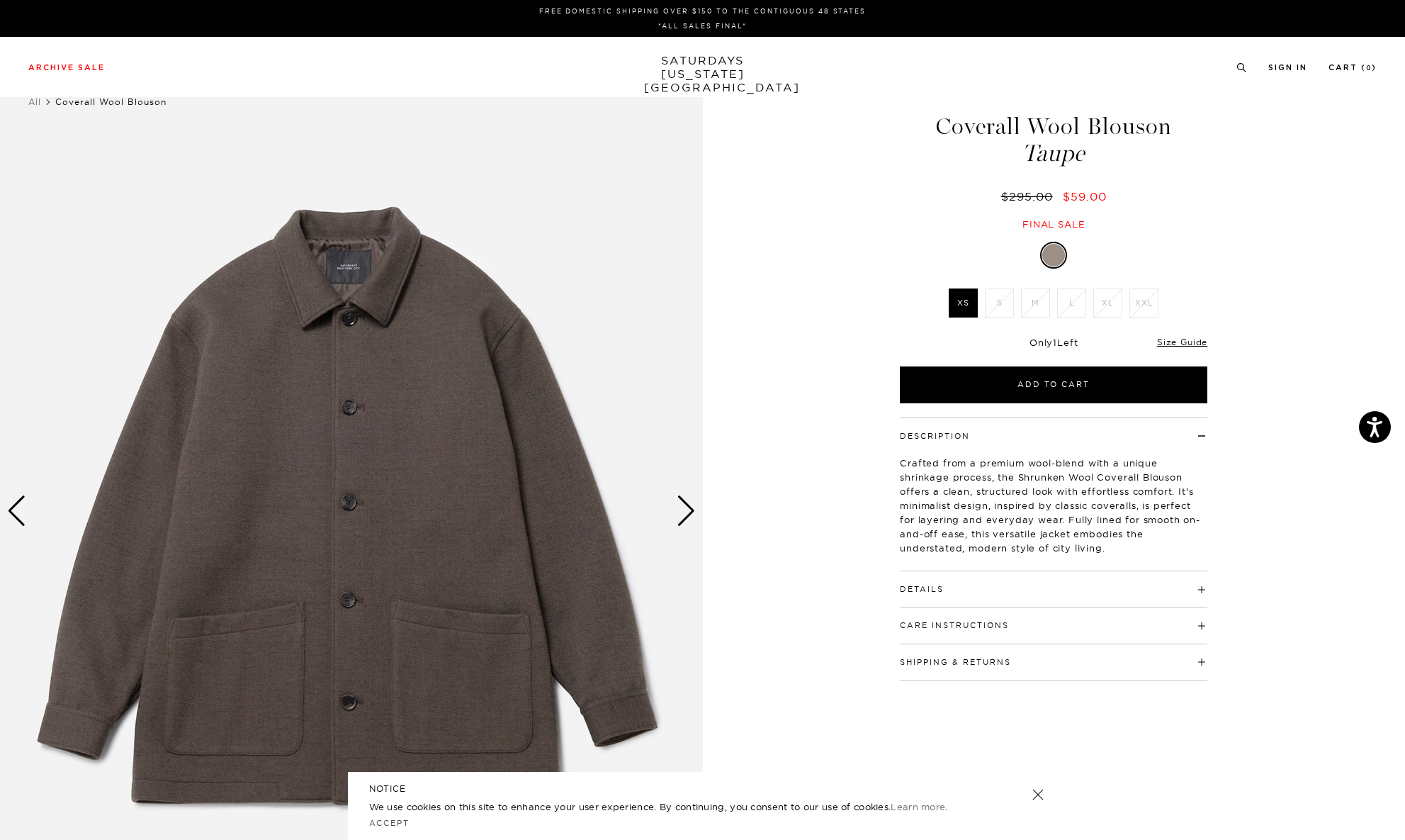
click at [683, 518] on div "Next slide" at bounding box center [686, 510] width 19 height 31
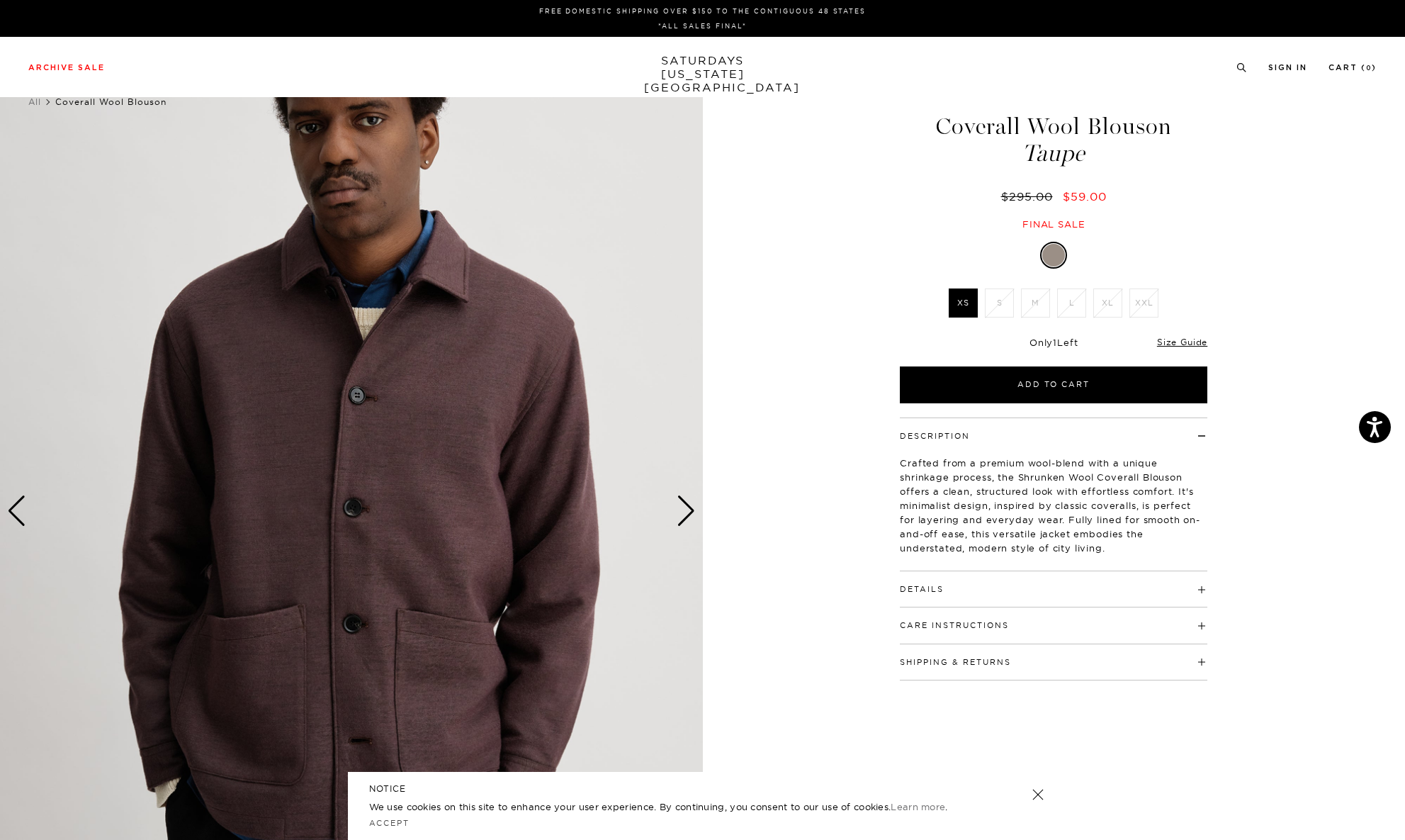
click at [683, 518] on div "Next slide" at bounding box center [686, 510] width 19 height 31
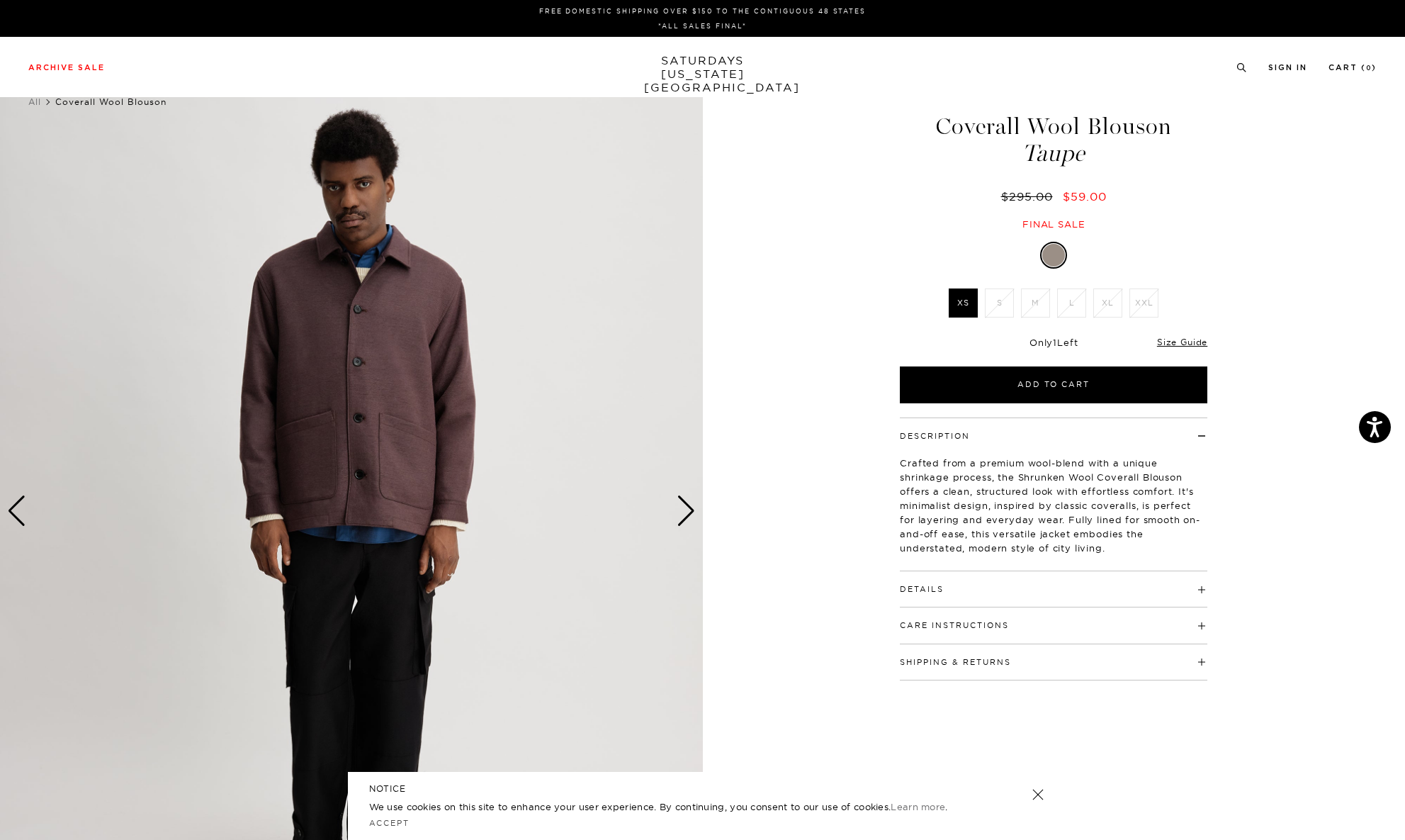
click at [683, 518] on div "Next slide" at bounding box center [686, 510] width 19 height 31
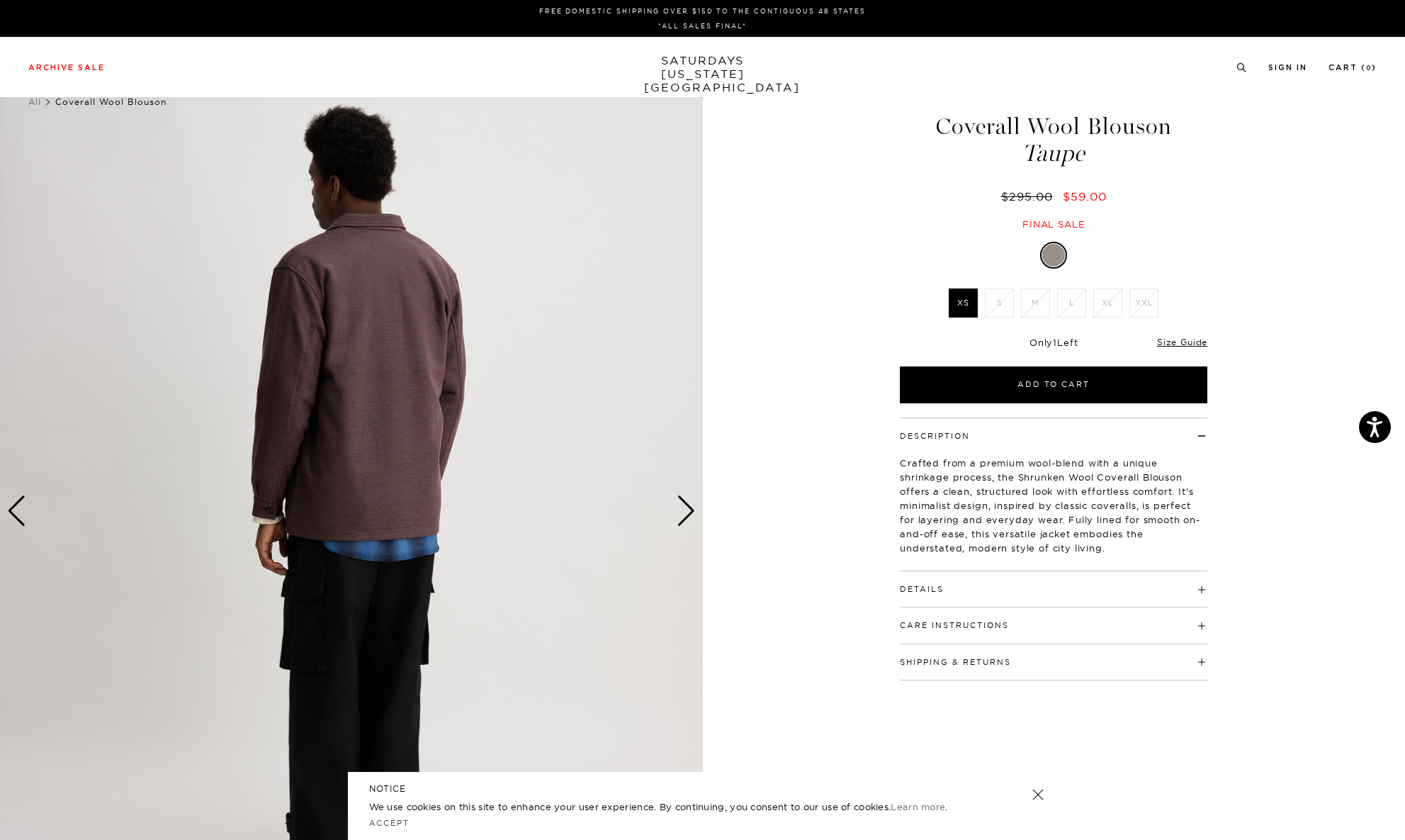
click at [683, 518] on div "Next slide" at bounding box center [686, 510] width 19 height 31
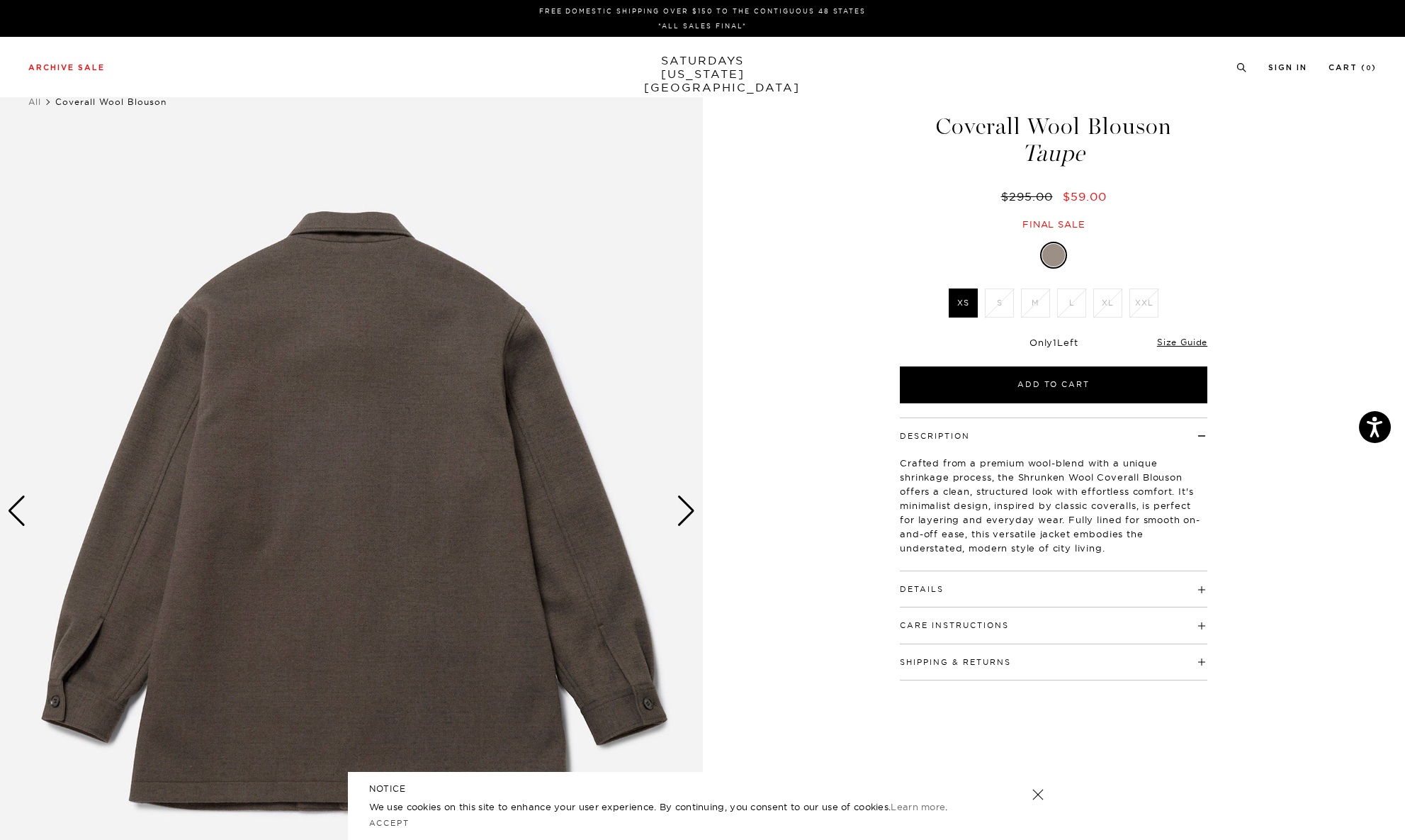
click at [683, 518] on div "Next slide" at bounding box center [686, 510] width 19 height 31
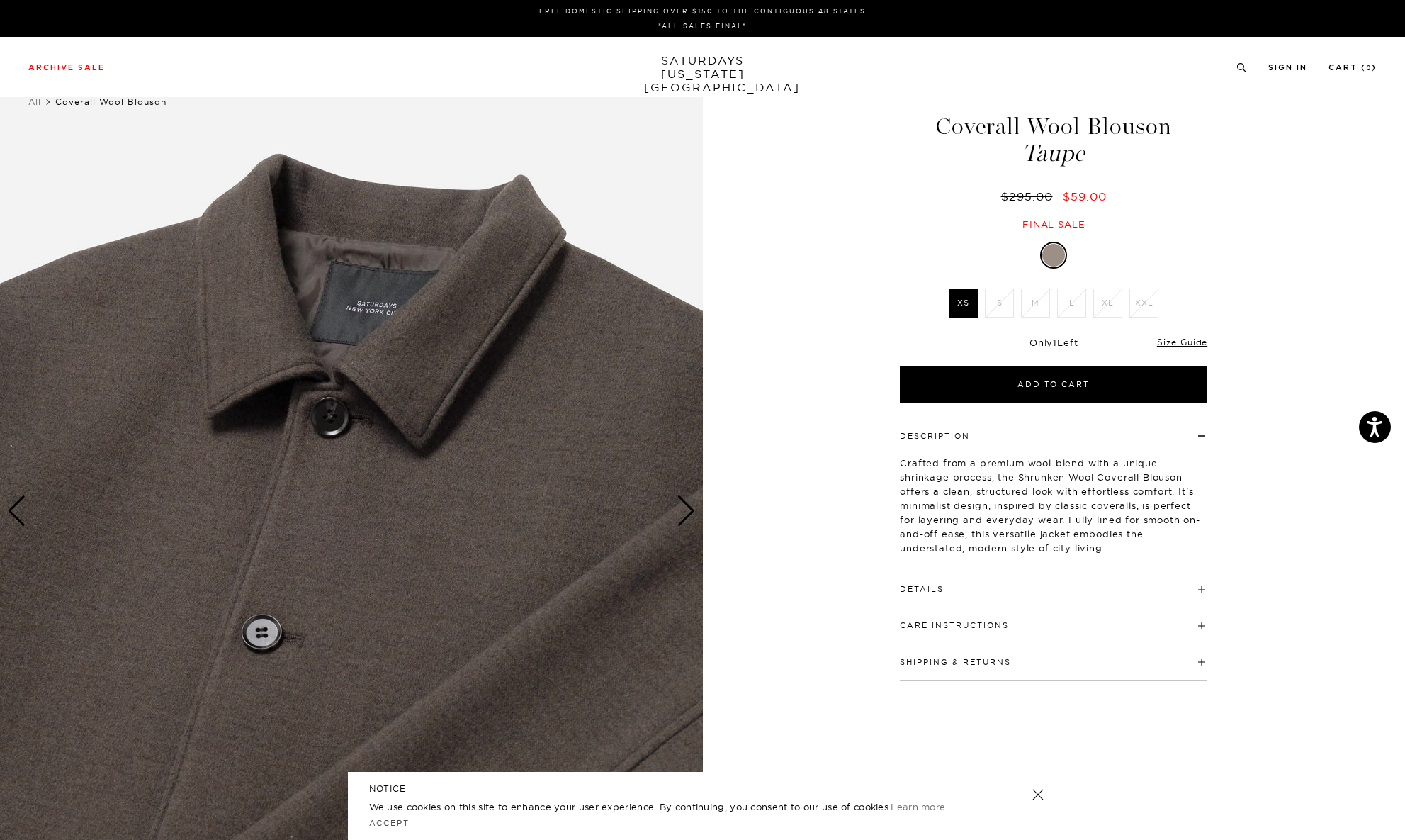
click at [683, 518] on div "Next slide" at bounding box center [686, 510] width 19 height 31
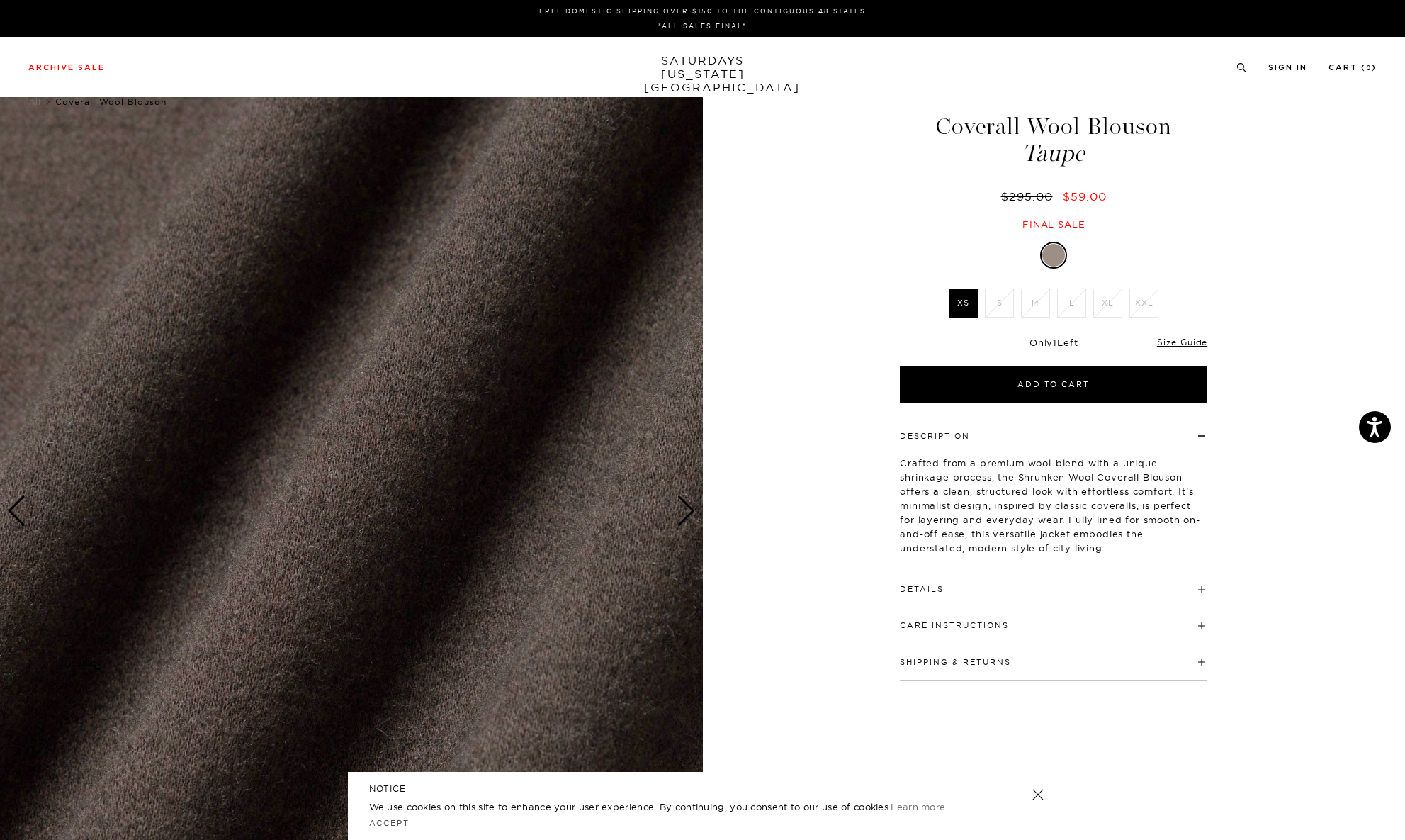
click at [683, 518] on div "Next slide" at bounding box center [686, 510] width 19 height 31
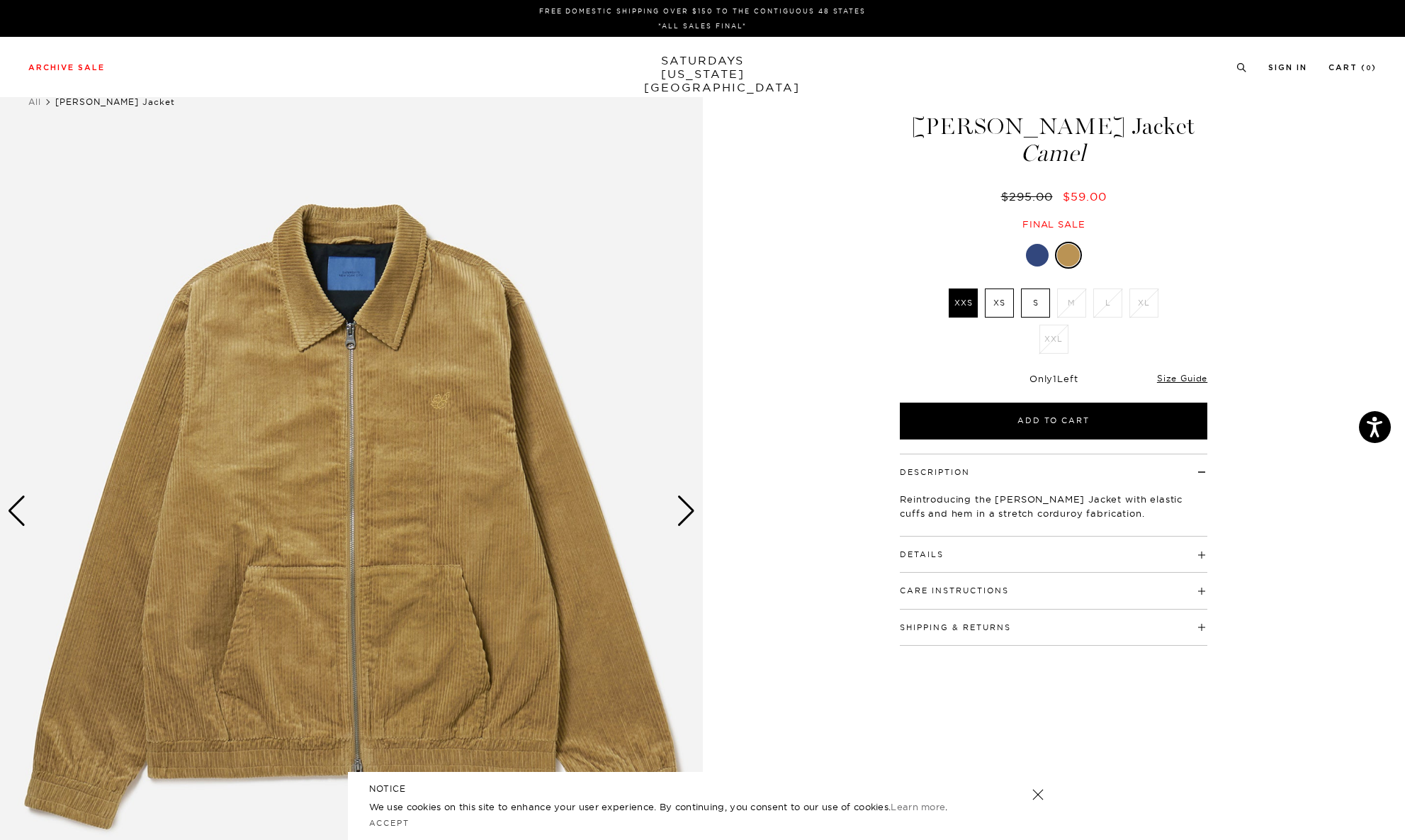
click at [1036, 255] on div at bounding box center [1038, 256] width 23 height 23
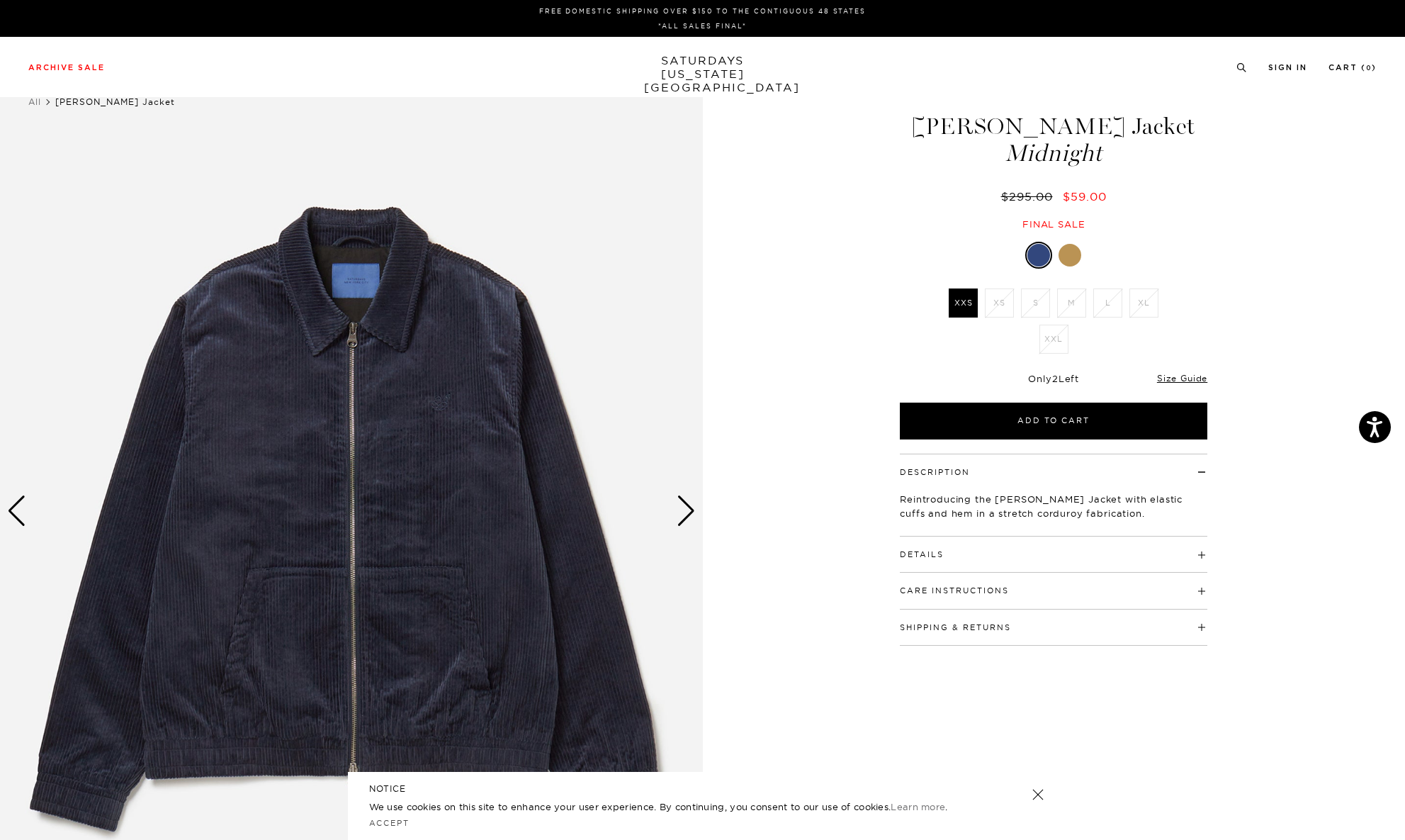
click at [1067, 249] on div at bounding box center [1071, 256] width 23 height 23
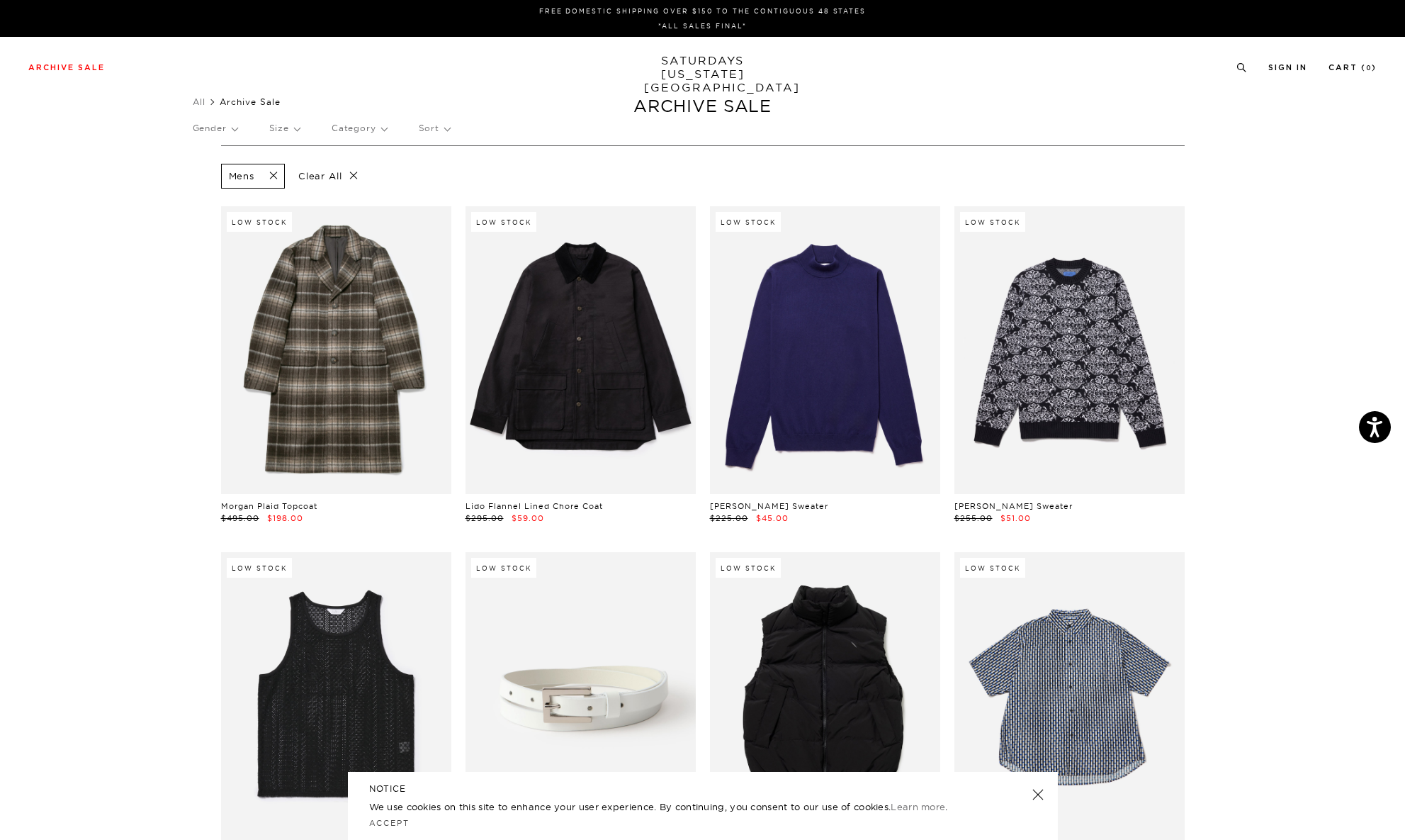
click at [294, 131] on p "Size" at bounding box center [284, 129] width 31 height 33
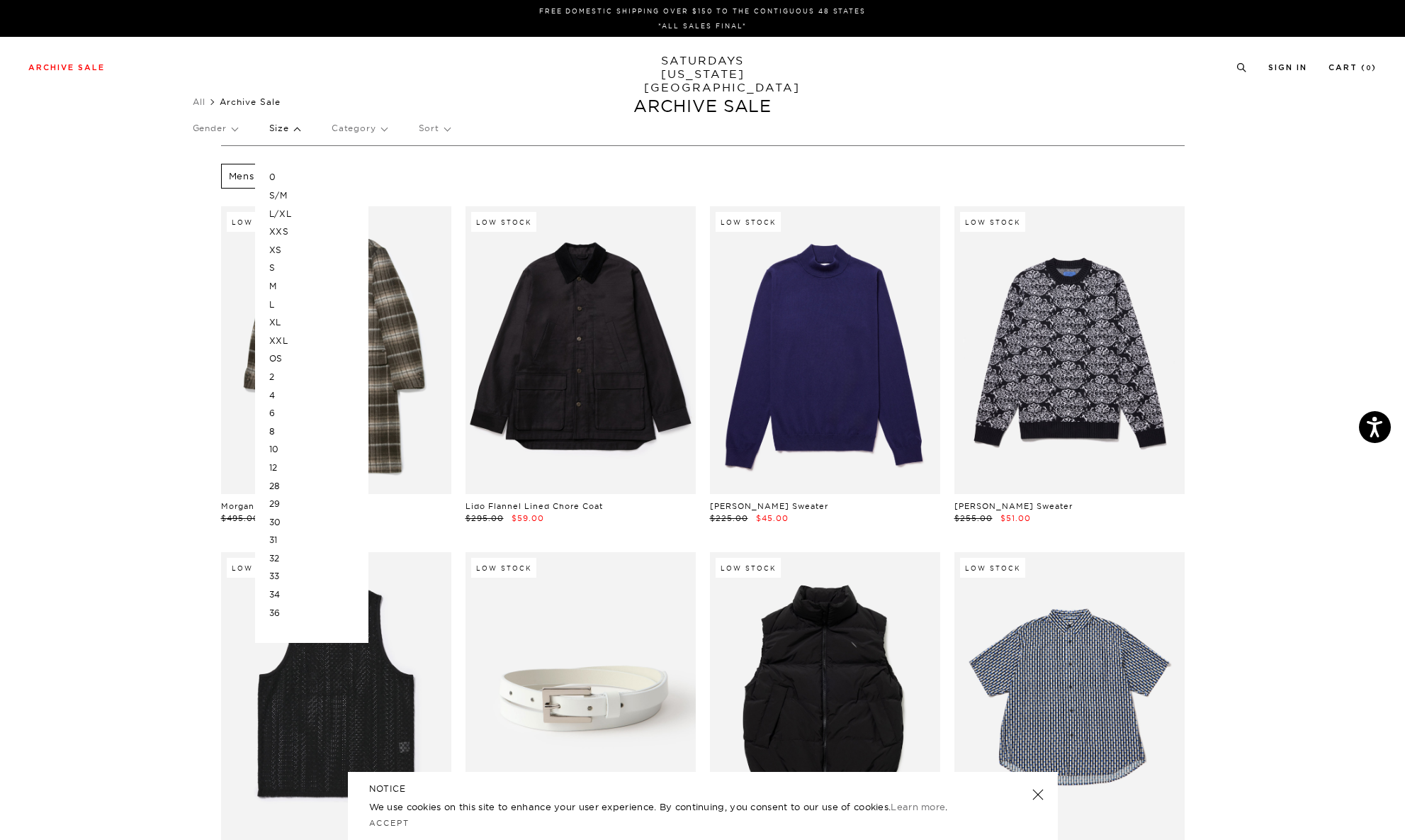
click at [280, 320] on p "XL" at bounding box center [311, 322] width 85 height 18
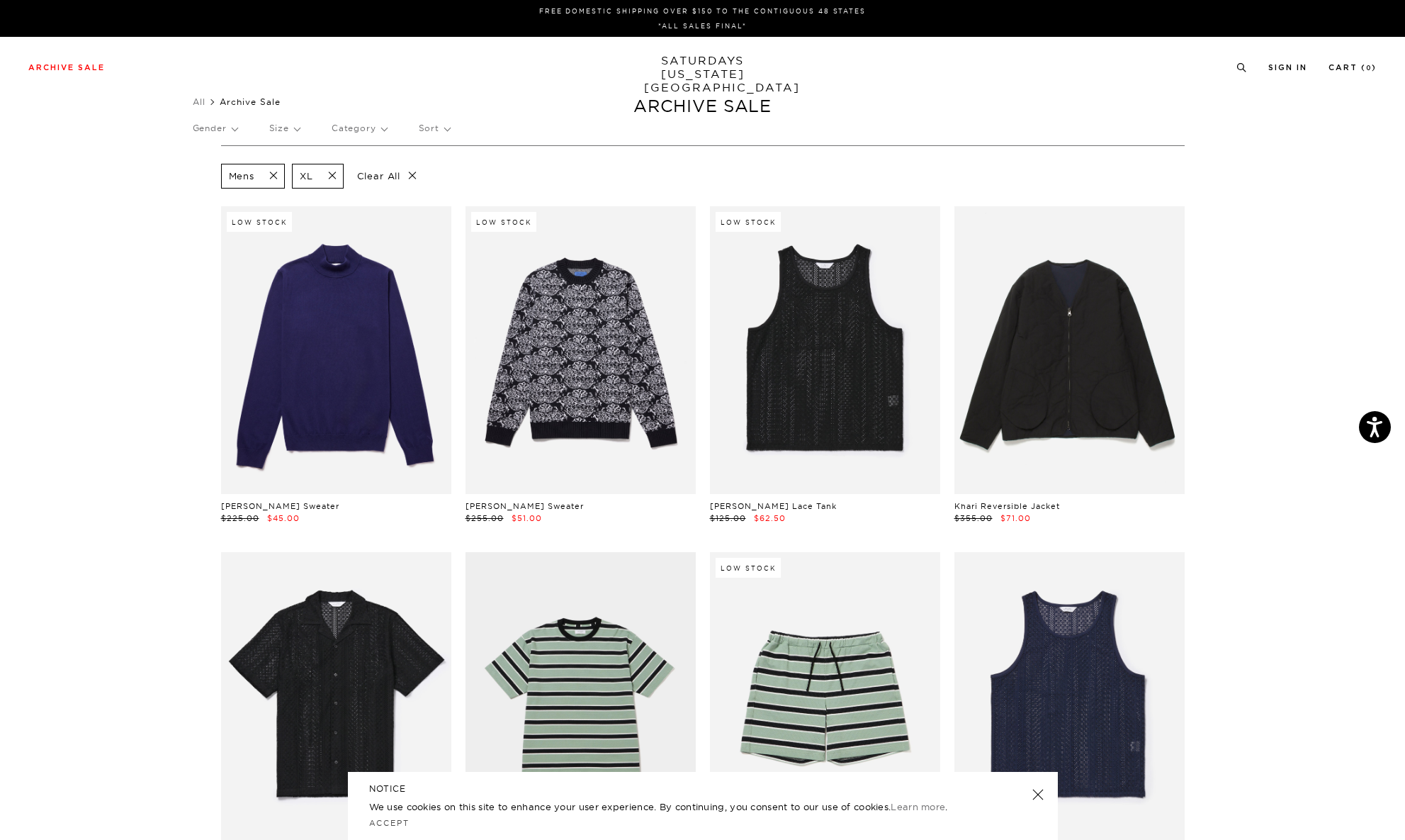
click at [1038, 799] on link at bounding box center [1037, 794] width 20 height 20
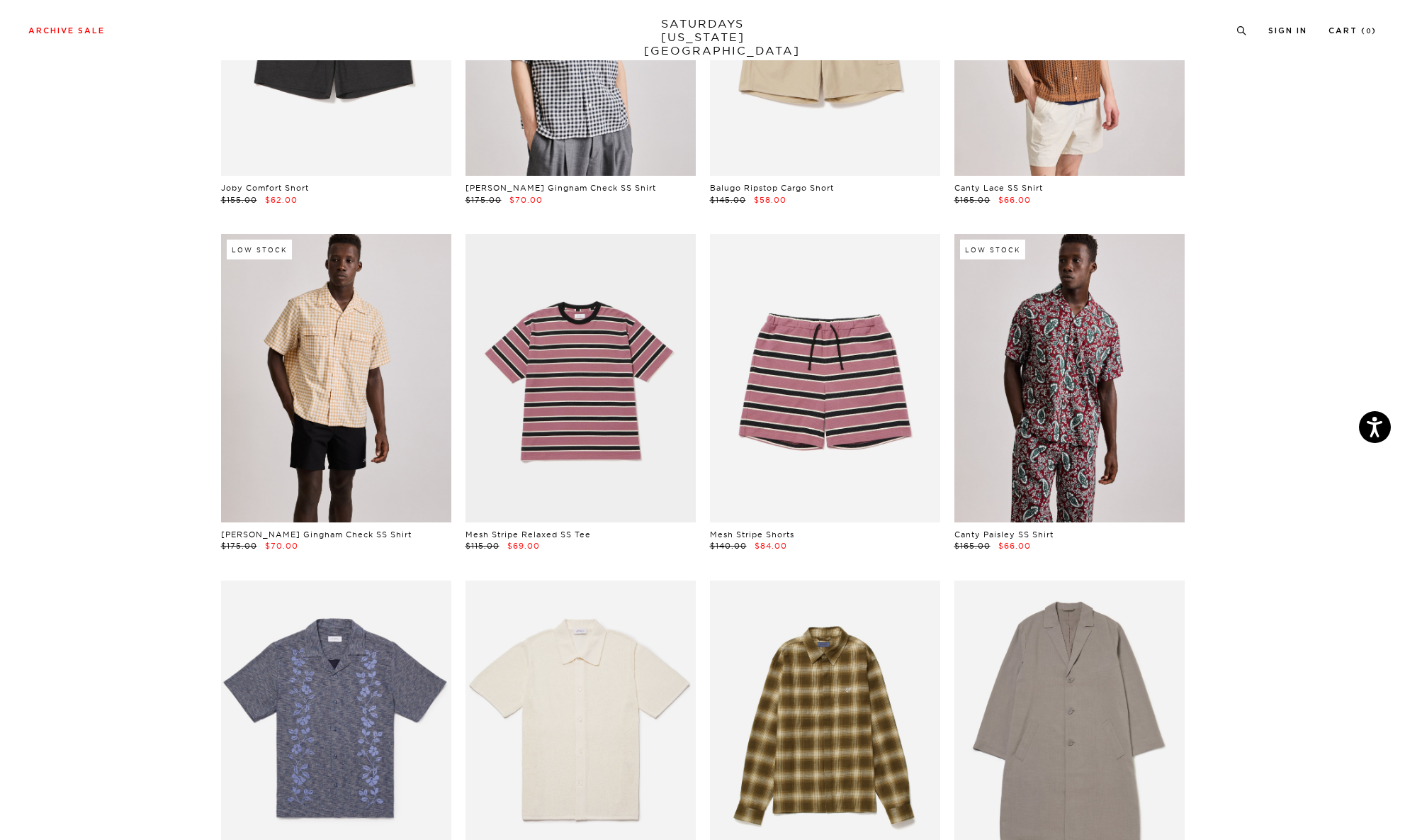
scroll to position [1772, 0]
